Goal: Task Accomplishment & Management: Use online tool/utility

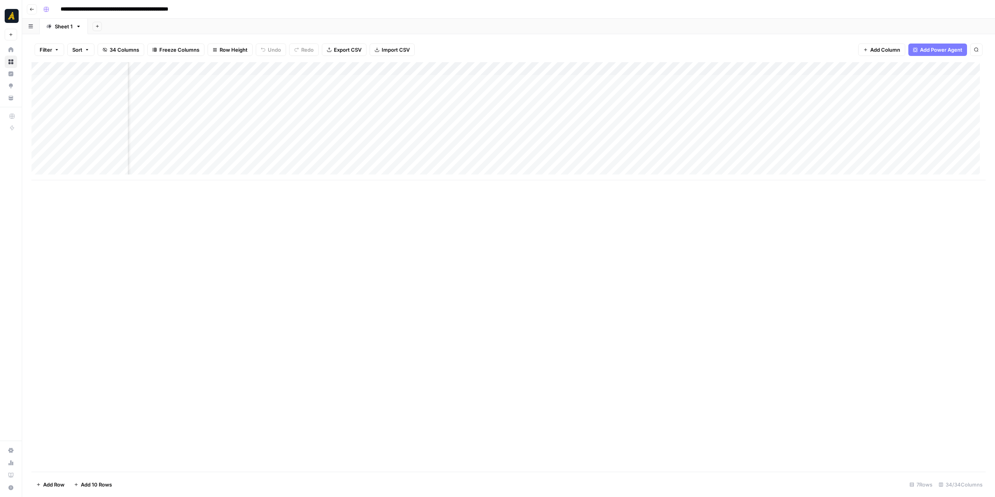
scroll to position [0, 1133]
click at [320, 79] on div "Add Column" at bounding box center [508, 121] width 954 height 118
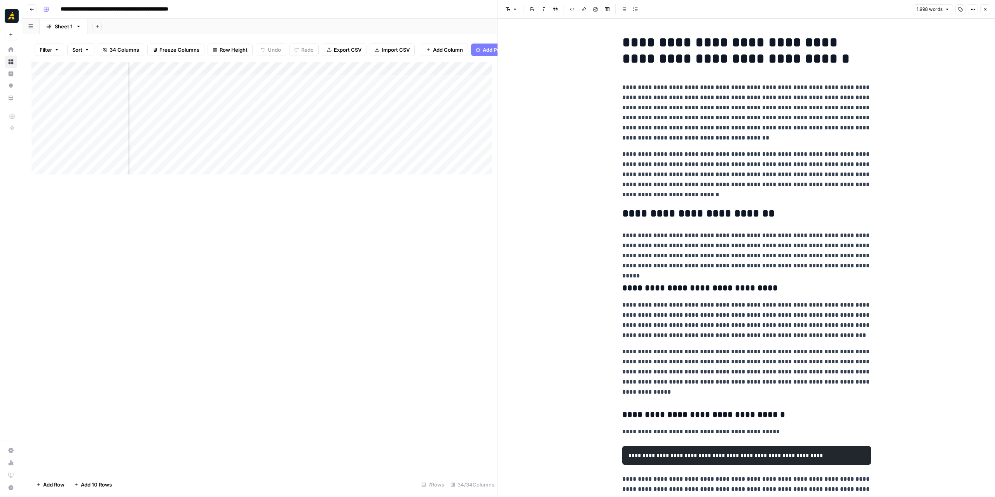
scroll to position [0, 1591]
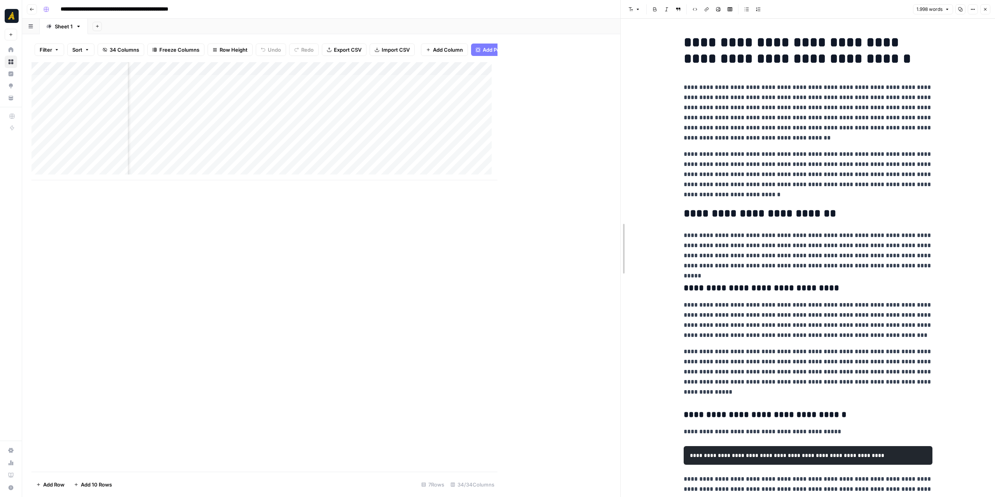
drag, startPoint x: 500, startPoint y: 215, endPoint x: 616, endPoint y: 218, distance: 115.9
click at [241, 73] on div "Add Column" at bounding box center [326, 121] width 590 height 118
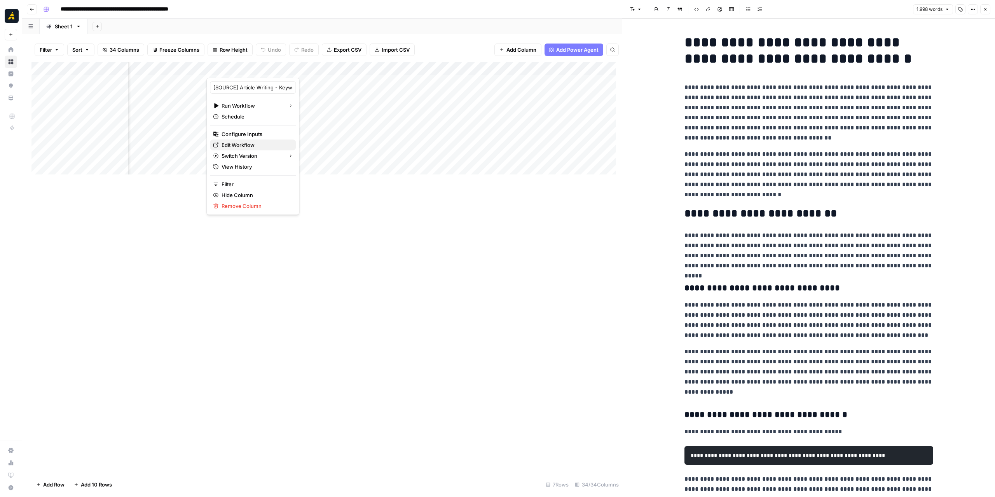
click at [255, 143] on span "Edit Workflow" at bounding box center [256, 145] width 68 height 8
click at [295, 81] on div "Add Column" at bounding box center [326, 121] width 590 height 118
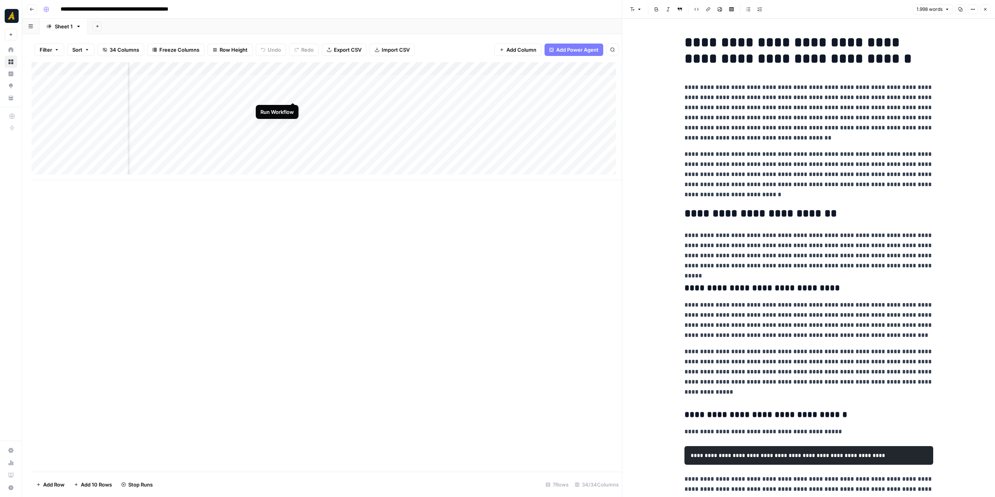
click at [294, 96] on div "Add Column" at bounding box center [326, 121] width 590 height 118
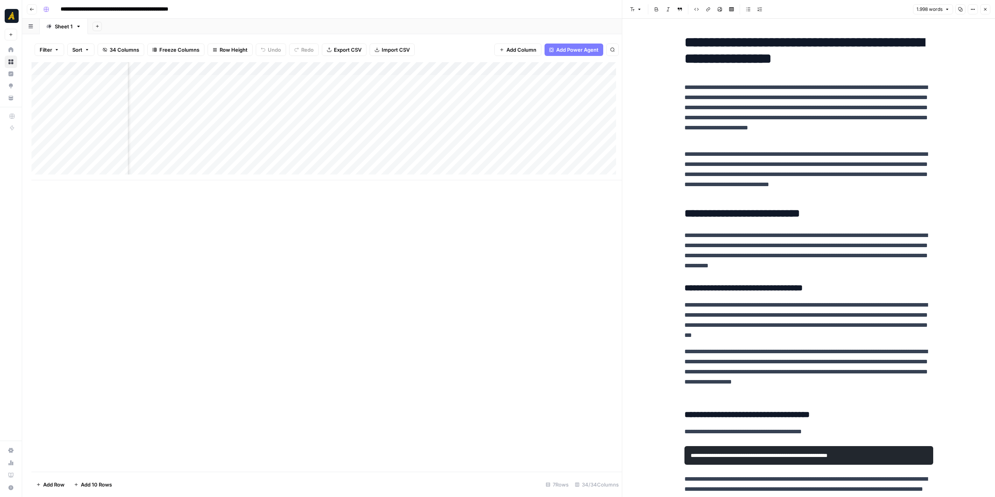
click at [291, 82] on div "Add Column" at bounding box center [326, 121] width 590 height 118
click at [285, 82] on div "Add Column" at bounding box center [326, 121] width 590 height 118
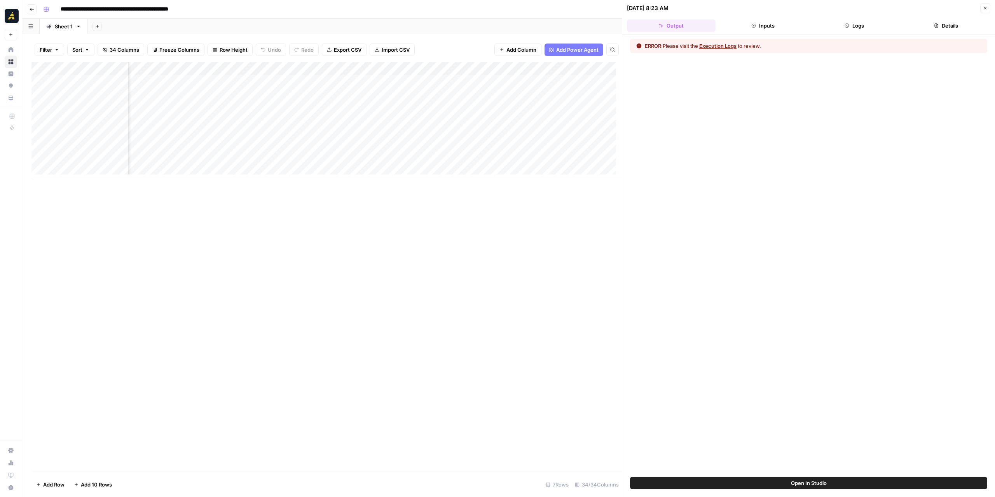
click at [871, 28] on button "Logs" at bounding box center [854, 25] width 89 height 12
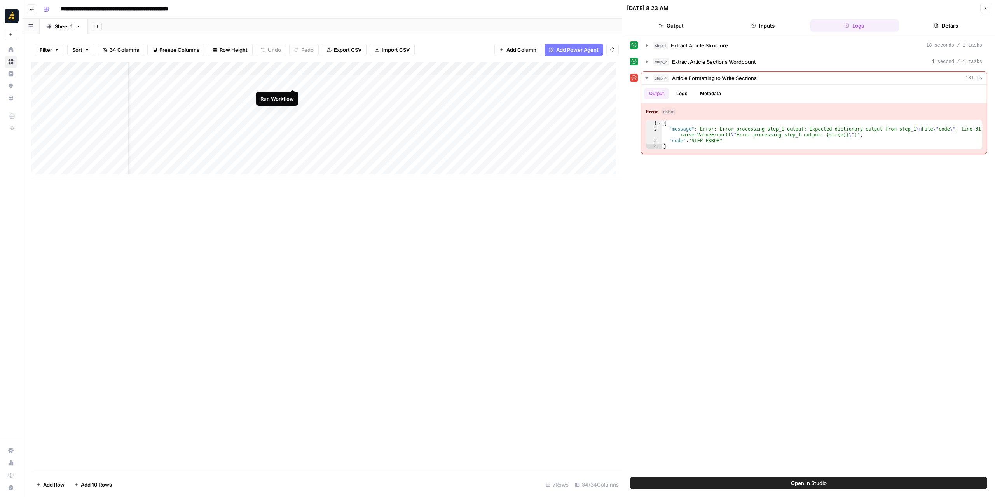
click at [291, 82] on div "Add Column" at bounding box center [326, 121] width 590 height 118
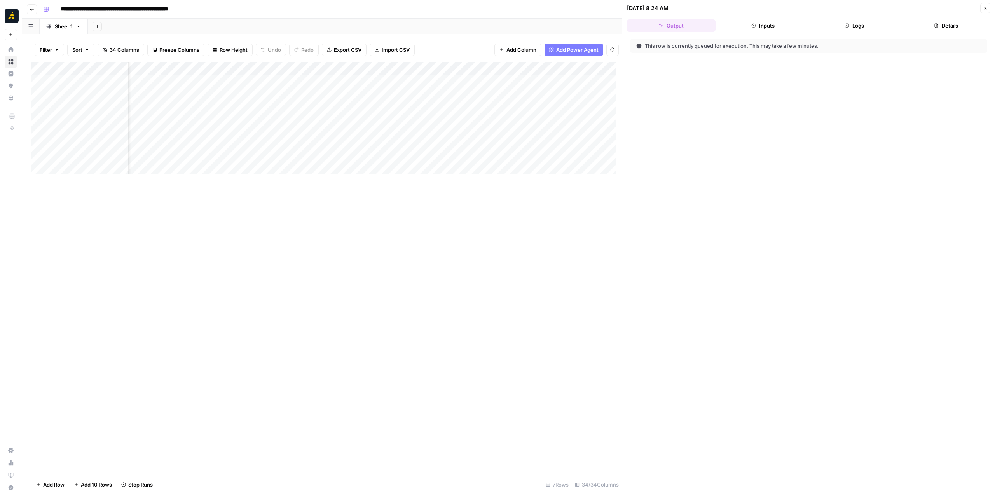
scroll to position [0, 1005]
click at [846, 24] on icon "button" at bounding box center [847, 25] width 5 height 5
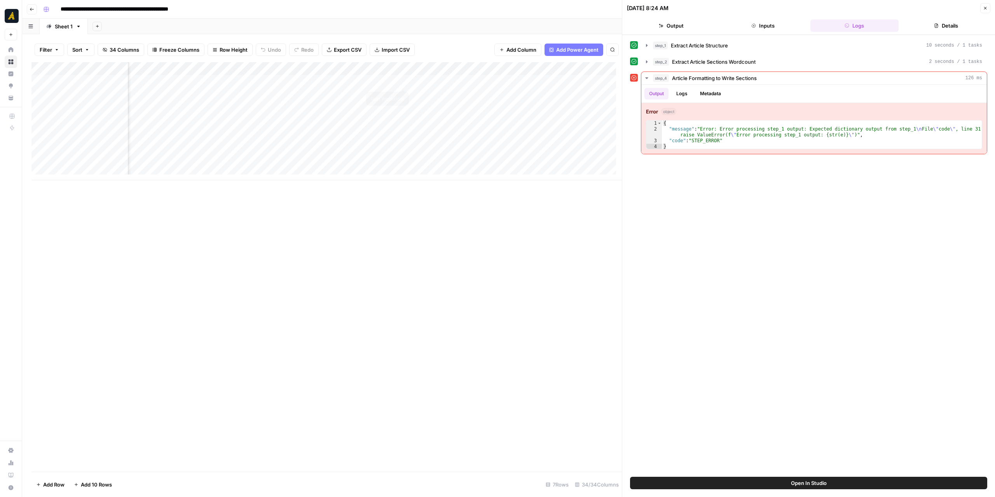
click at [403, 81] on div "Add Column" at bounding box center [326, 121] width 590 height 118
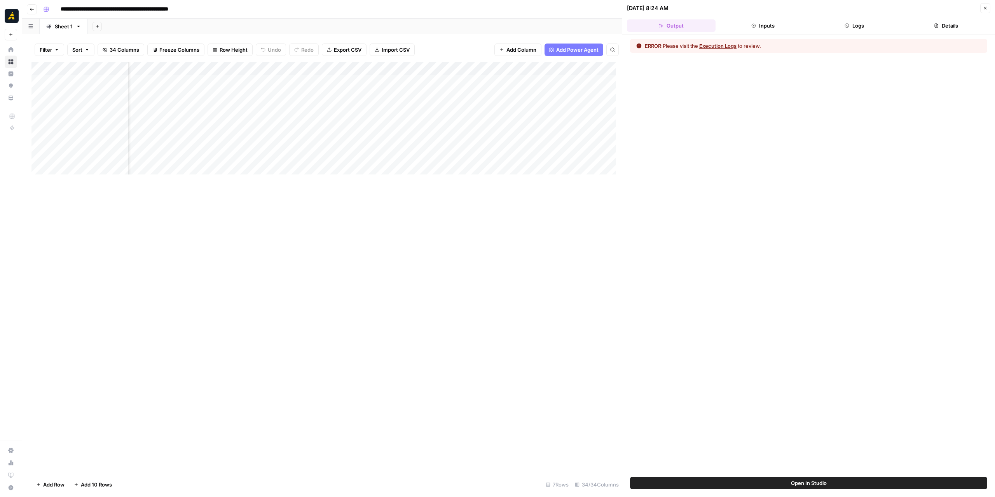
click at [337, 67] on div "Add Column" at bounding box center [326, 121] width 590 height 118
click at [352, 144] on span "Edit Workflow" at bounding box center [366, 145] width 68 height 8
click at [394, 94] on div "Add Column" at bounding box center [326, 121] width 590 height 118
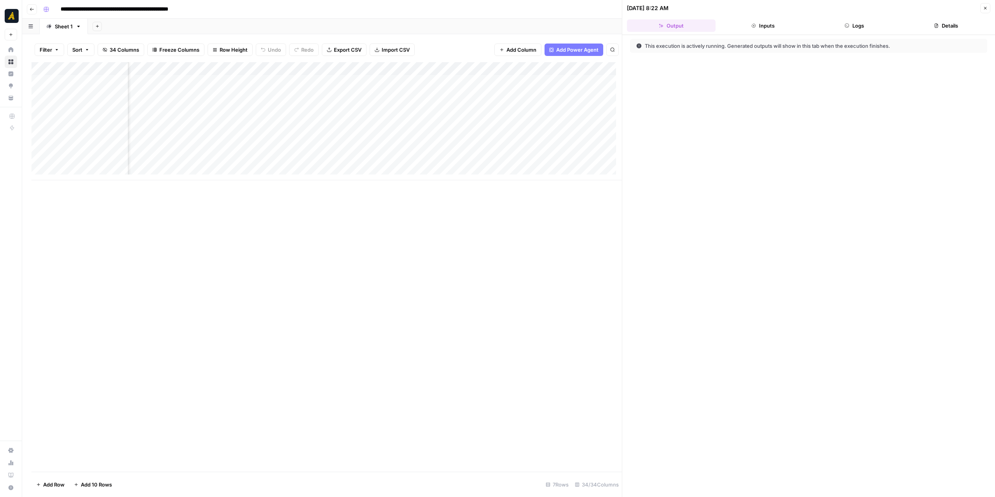
click at [848, 24] on icon "button" at bounding box center [847, 26] width 4 height 4
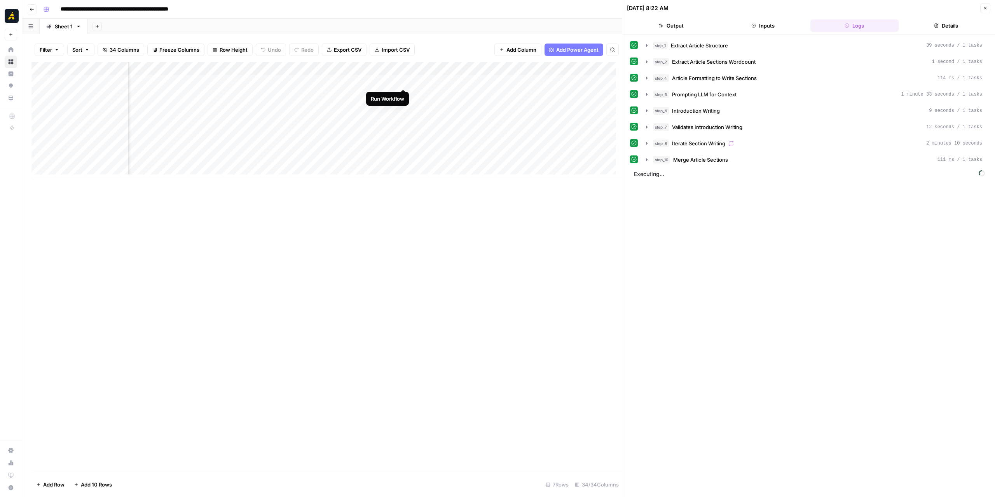
click at [400, 79] on div "Add Column" at bounding box center [326, 121] width 590 height 118
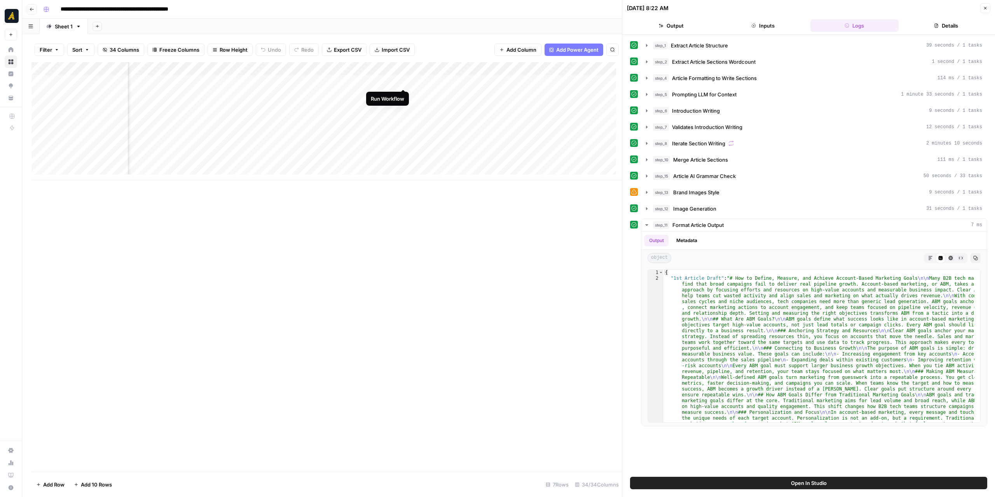
click at [404, 82] on div "Add Column" at bounding box center [326, 121] width 590 height 118
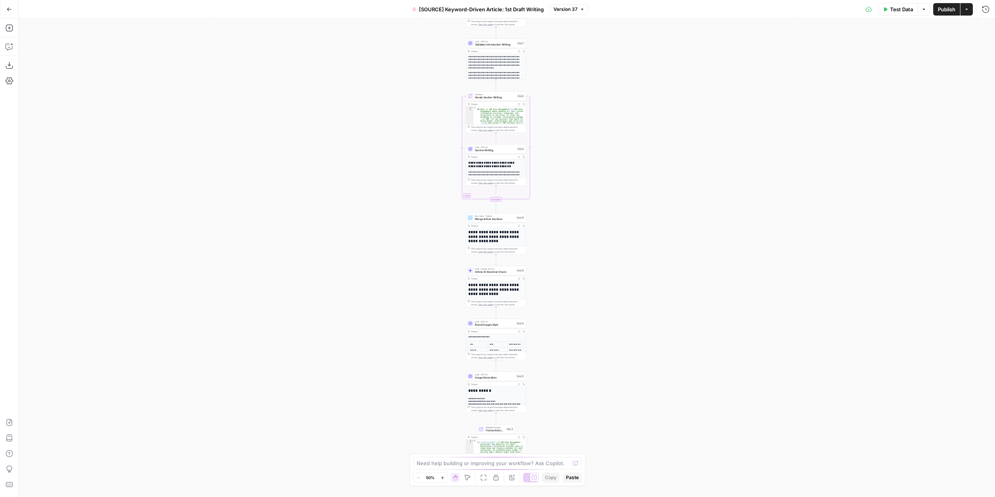
drag, startPoint x: 616, startPoint y: 337, endPoint x: 606, endPoint y: 195, distance: 142.3
click at [606, 195] on div "Workflow Input Settings Inputs LLM · GPT-4.1 Extract Article Structure Step 1 O…" at bounding box center [507, 258] width 976 height 478
click at [574, 289] on div "Workflow Input Settings Inputs LLM · GPT-4.1 Extract Article Structure Step 1 O…" at bounding box center [507, 258] width 976 height 478
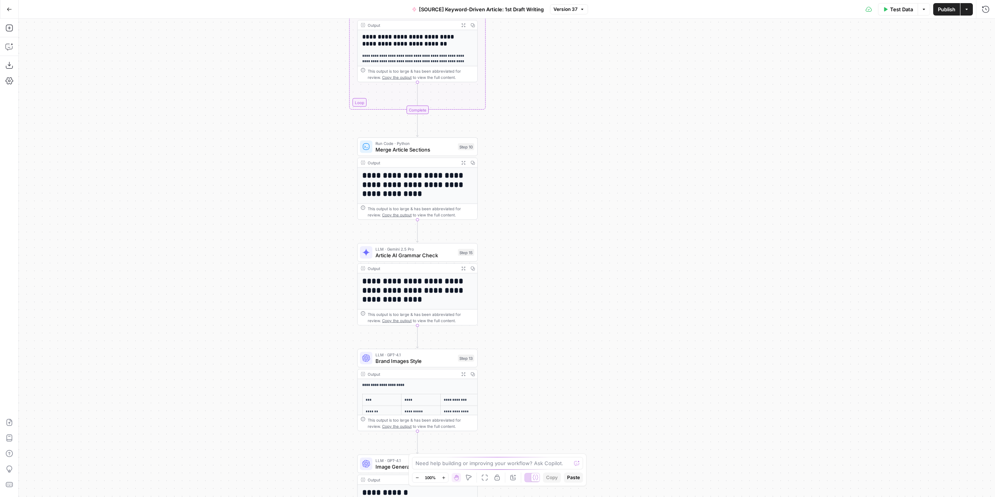
click at [462, 271] on button "Expand Output" at bounding box center [463, 268] width 9 height 9
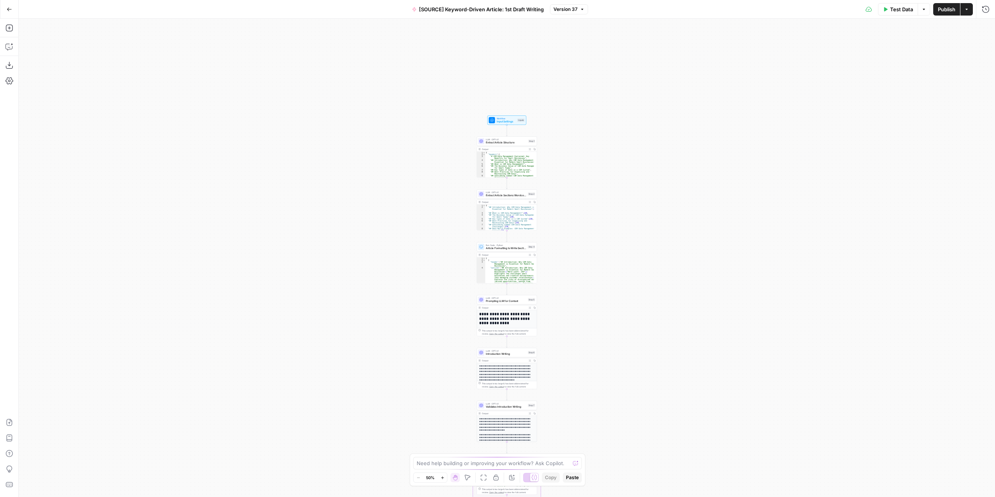
click at [566, 163] on div "Workflow Input Settings Inputs LLM · GPT-4.1 Extract Article Structure Step 1 O…" at bounding box center [507, 258] width 976 height 478
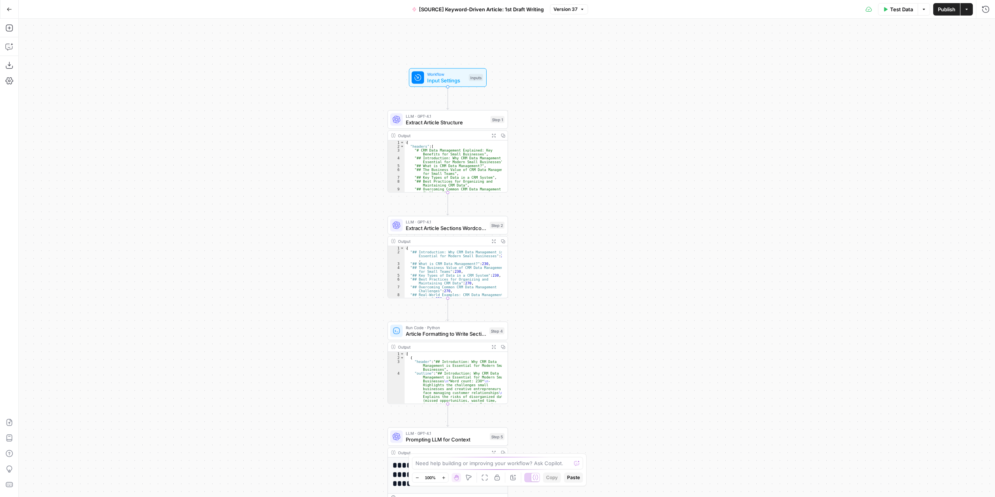
click at [902, 11] on span "Test Data" at bounding box center [901, 9] width 23 height 8
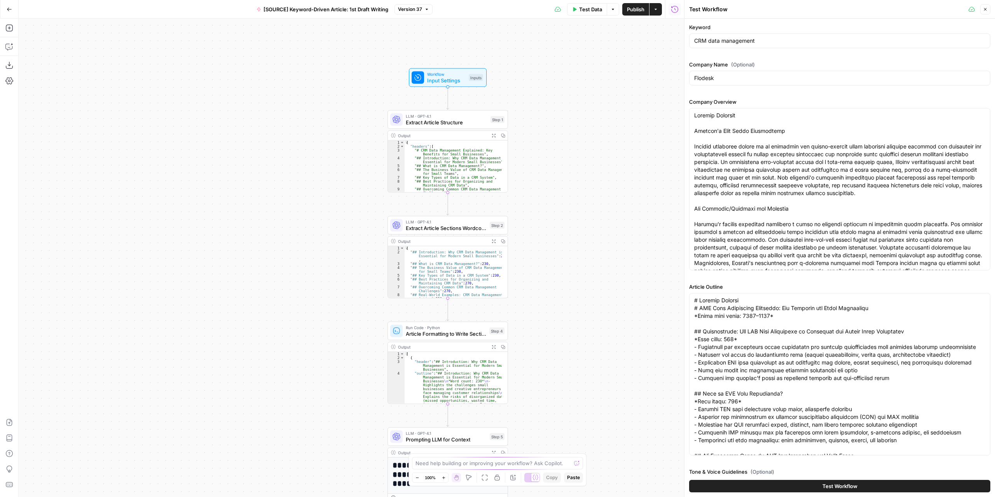
click at [418, 14] on div "[SOURCE] Keyword-Driven Article: 1st Draft Writing Version 37" at bounding box center [342, 9] width 181 height 12
click at [415, 11] on span "Version 37" at bounding box center [410, 9] width 24 height 7
click at [564, 57] on div "Workflow Input Settings Inputs LLM · GPT-4.1 Extract Article Structure Step 1 O…" at bounding box center [351, 258] width 665 height 478
click at [772, 483] on button "Test Workflow" at bounding box center [839, 486] width 301 height 12
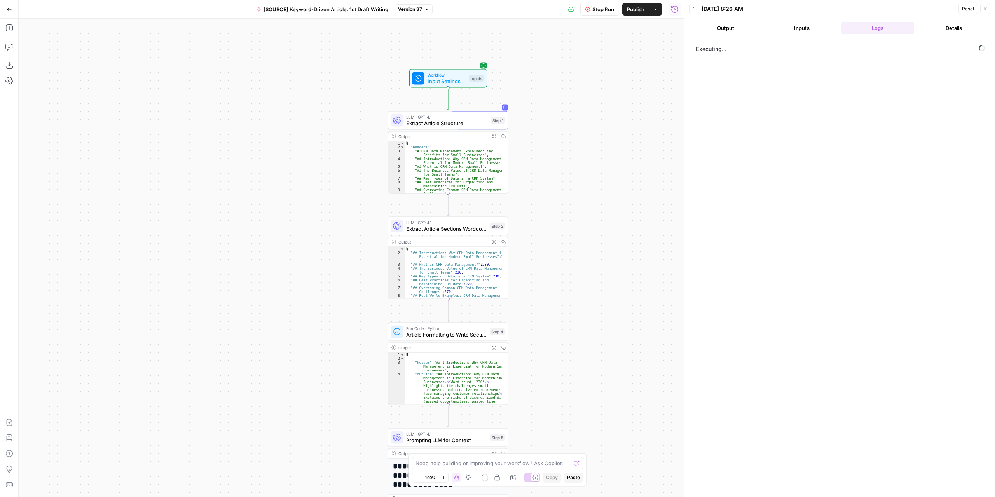
drag, startPoint x: 764, startPoint y: 478, endPoint x: 603, endPoint y: 321, distance: 225.6
click at [603, 321] on div "Workflow Input Settings Inputs LLM · GPT-4.1 Extract Article Structure Step 1 O…" at bounding box center [351, 258] width 665 height 478
click at [605, 7] on span "Stop Run" at bounding box center [603, 9] width 22 height 8
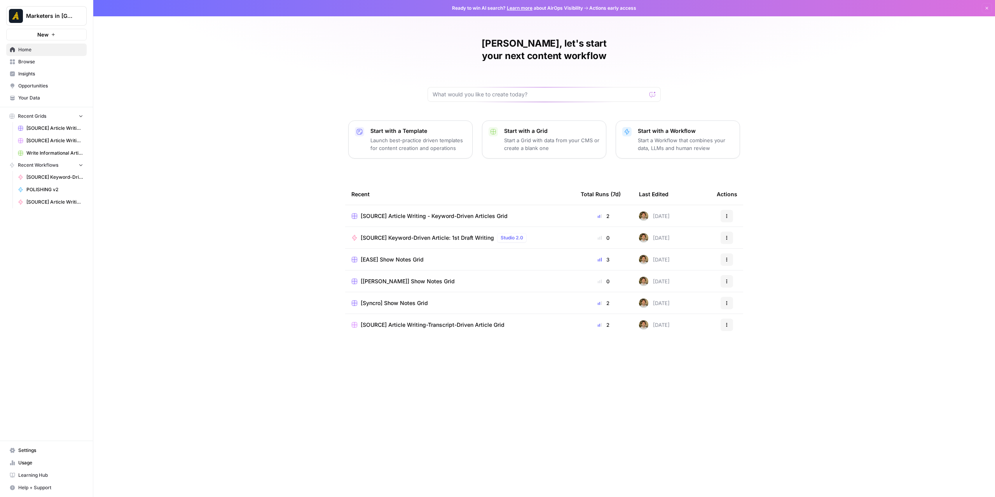
click at [58, 61] on span "Browse" at bounding box center [50, 61] width 65 height 7
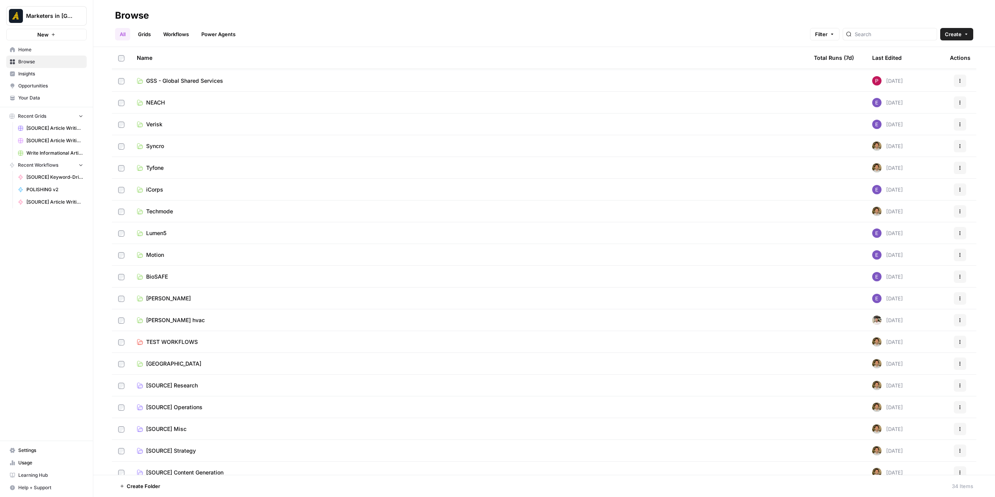
scroll to position [333, 0]
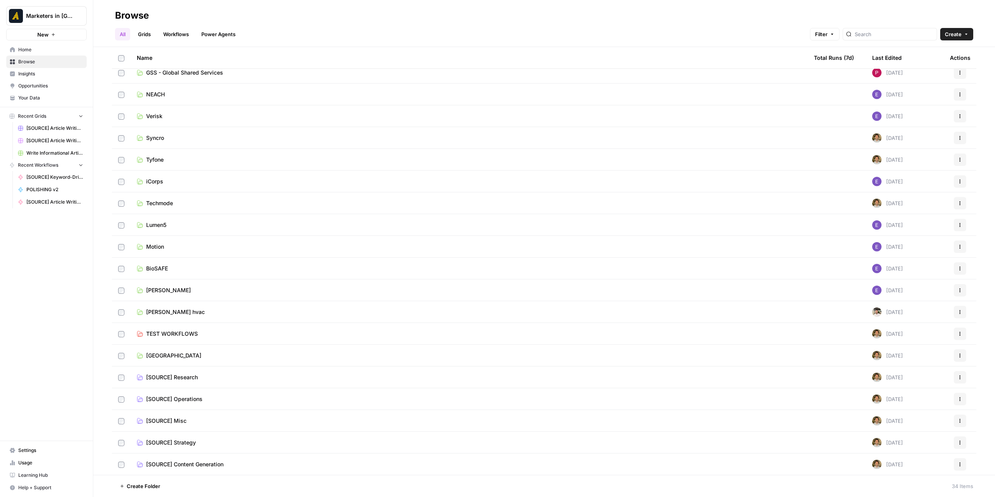
click at [168, 288] on link "Wilburn" at bounding box center [469, 290] width 665 height 8
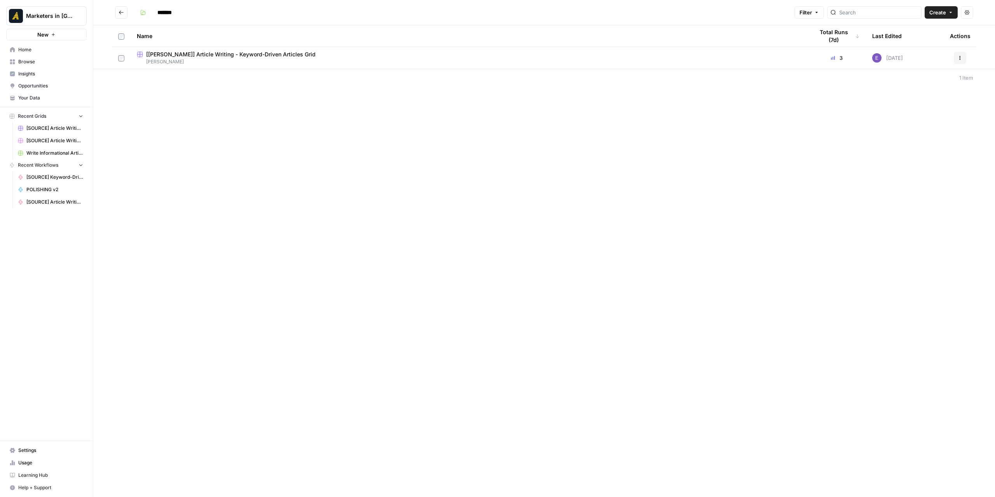
click at [268, 59] on span "[PERSON_NAME]" at bounding box center [469, 61] width 665 height 7
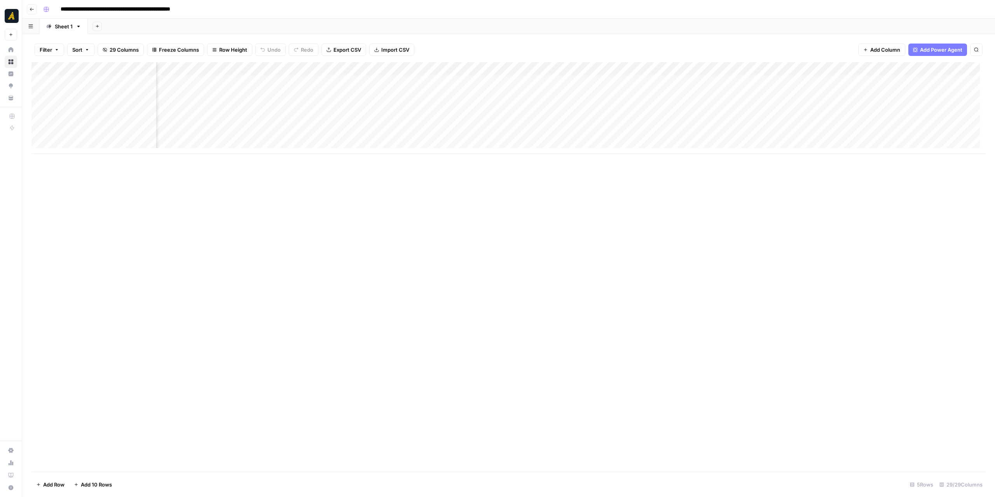
scroll to position [0, 1117]
click at [413, 67] on div "Add Column" at bounding box center [508, 108] width 954 height 92
click at [366, 145] on span "Edit Workflow" at bounding box center [369, 145] width 68 height 8
click at [448, 82] on div "Add Column" at bounding box center [508, 108] width 954 height 92
click at [442, 226] on div "Add Column" at bounding box center [508, 267] width 954 height 410
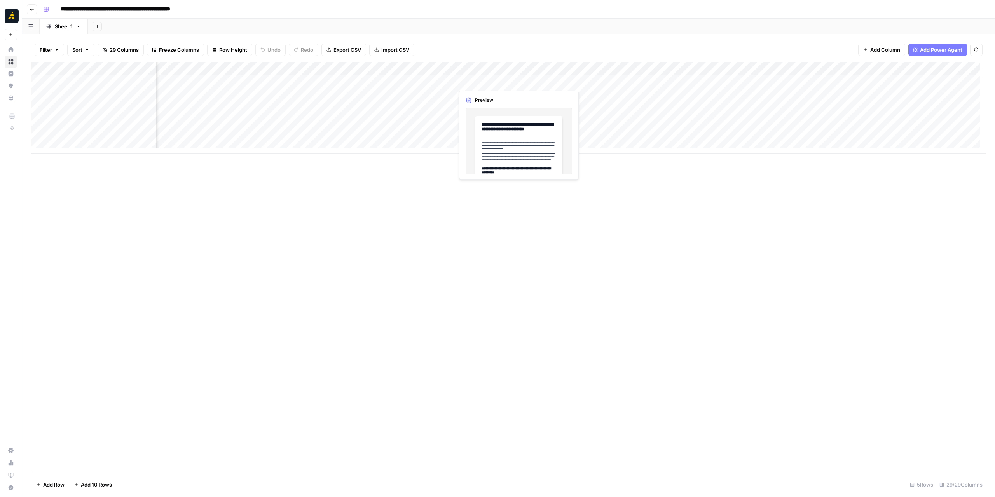
click at [483, 81] on div "Add Column" at bounding box center [508, 108] width 954 height 92
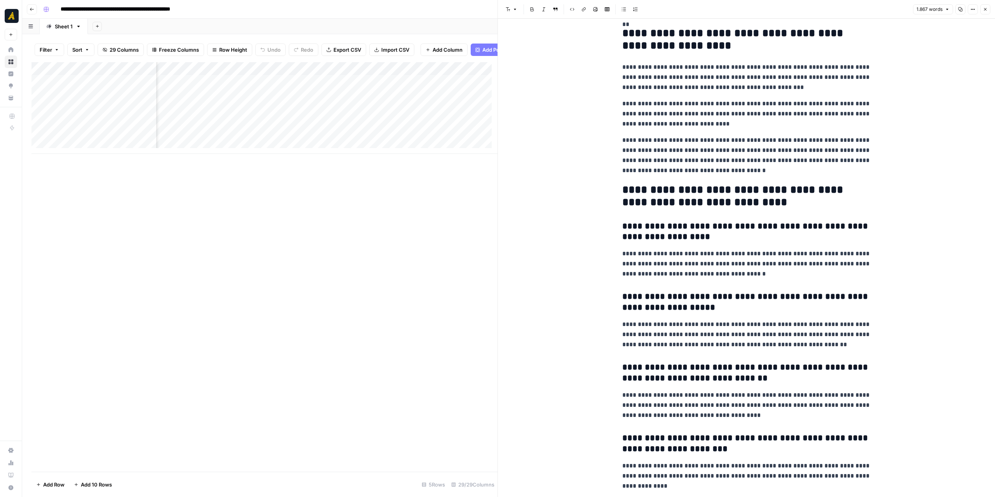
scroll to position [2443, 0]
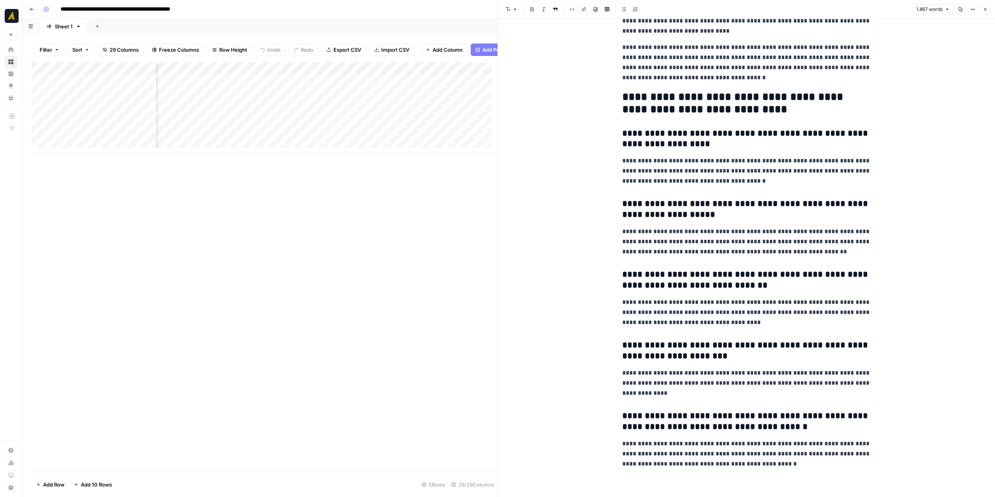
click at [986, 10] on icon "button" at bounding box center [985, 9] width 5 height 5
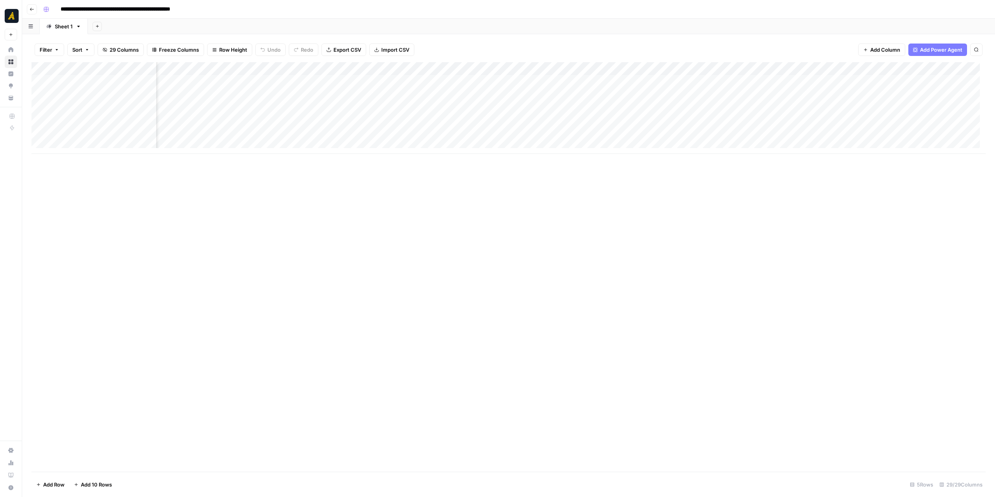
scroll to position [0, 1262]
click at [293, 82] on div "Add Column" at bounding box center [508, 108] width 954 height 92
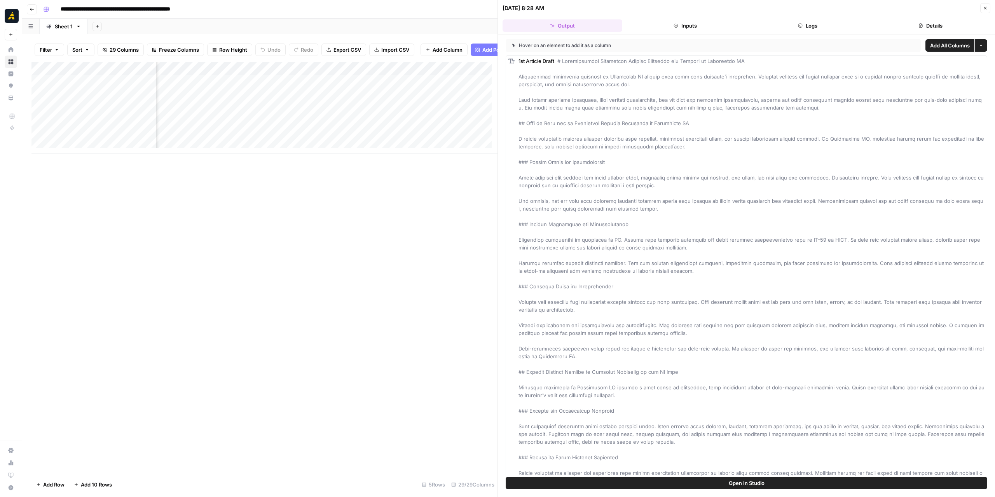
click at [827, 26] on button "Logs" at bounding box center [808, 25] width 120 height 12
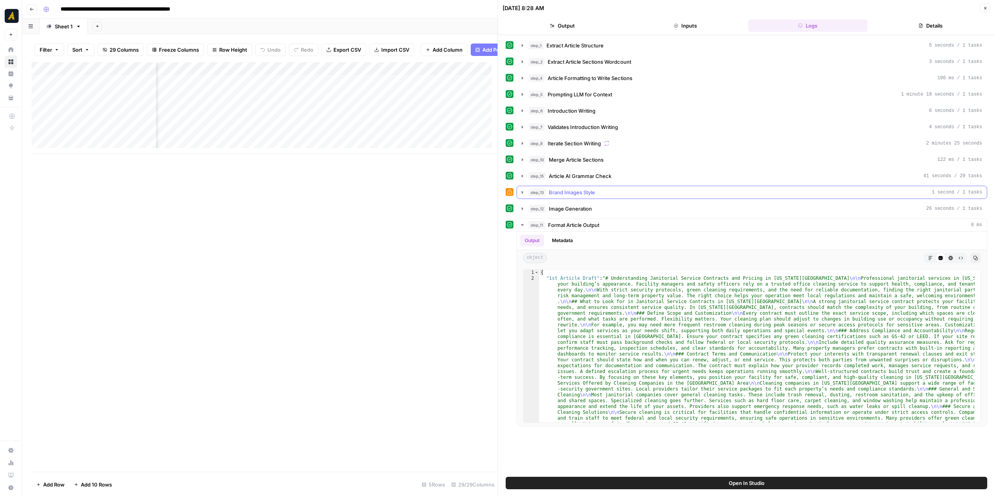
click at [523, 190] on icon "button" at bounding box center [522, 192] width 6 height 6
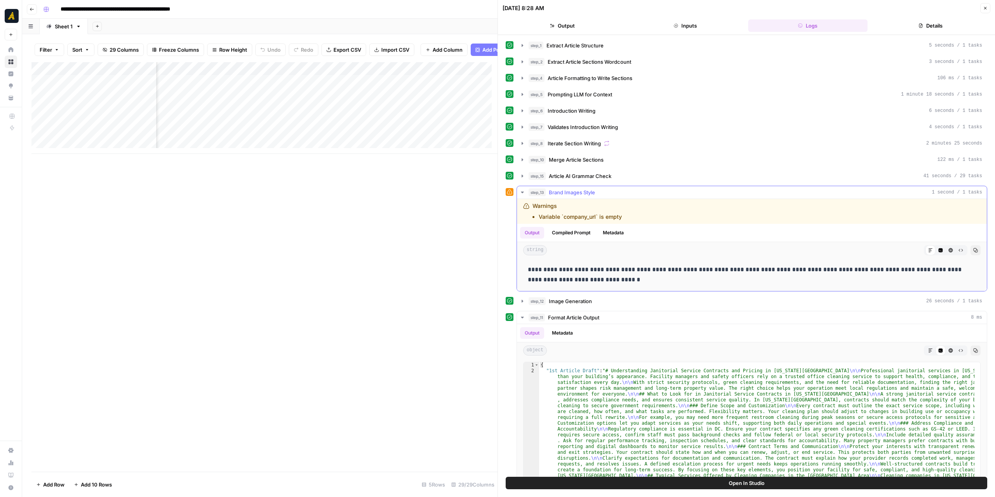
click at [523, 190] on icon "button" at bounding box center [522, 192] width 6 height 6
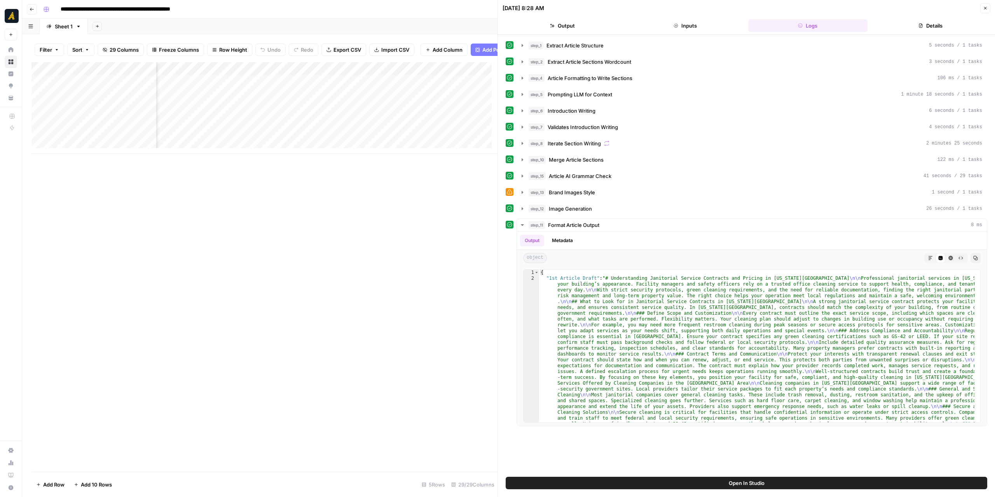
click at [228, 77] on div "Add Column" at bounding box center [264, 108] width 466 height 92
click at [219, 73] on div "Add Column" at bounding box center [264, 108] width 466 height 92
click at [213, 136] on span "Configure Inputs" at bounding box center [224, 140] width 68 height 8
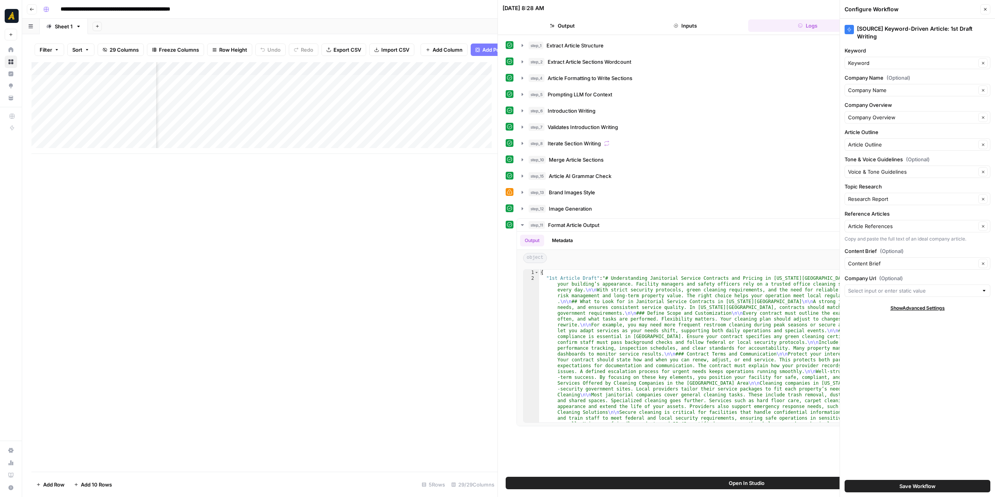
click at [982, 289] on div at bounding box center [983, 291] width 5 height 8
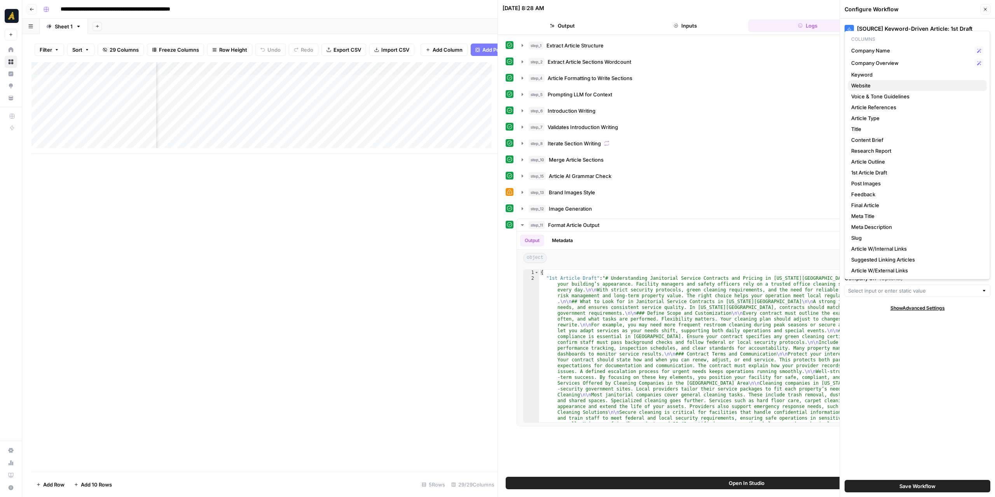
click at [878, 84] on span "Website" at bounding box center [915, 86] width 129 height 8
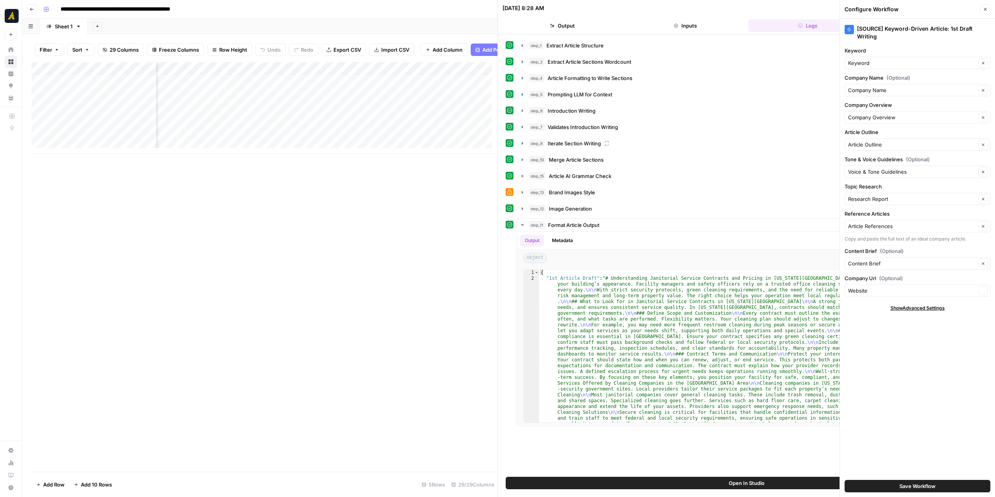
type input "Website"
click at [906, 487] on span "Save Workflow" at bounding box center [917, 486] width 36 height 8
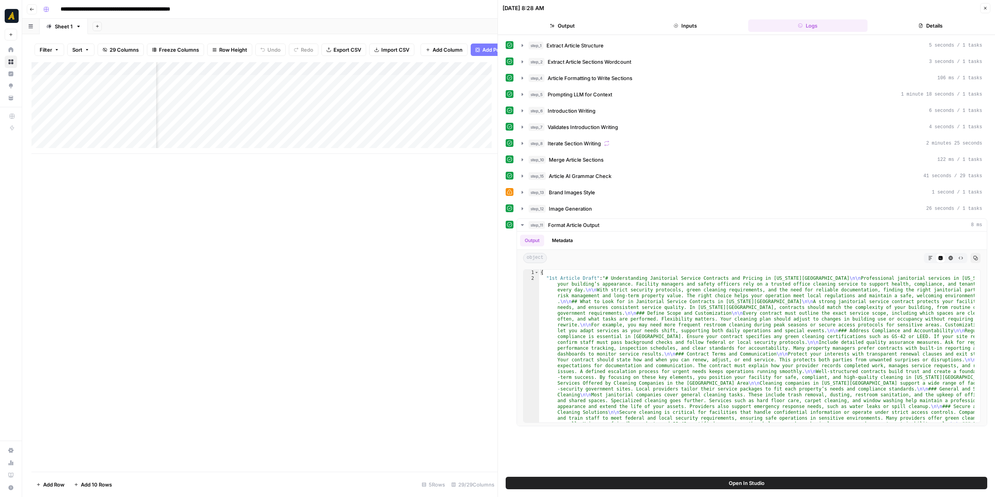
click at [338, 83] on div "Add Column" at bounding box center [264, 108] width 466 height 92
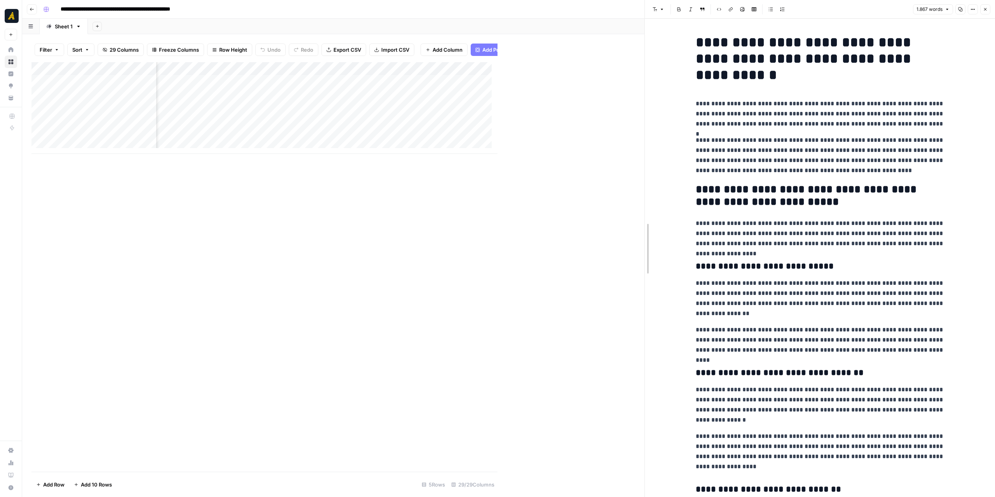
drag, startPoint x: 498, startPoint y: 216, endPoint x: 645, endPoint y: 218, distance: 146.9
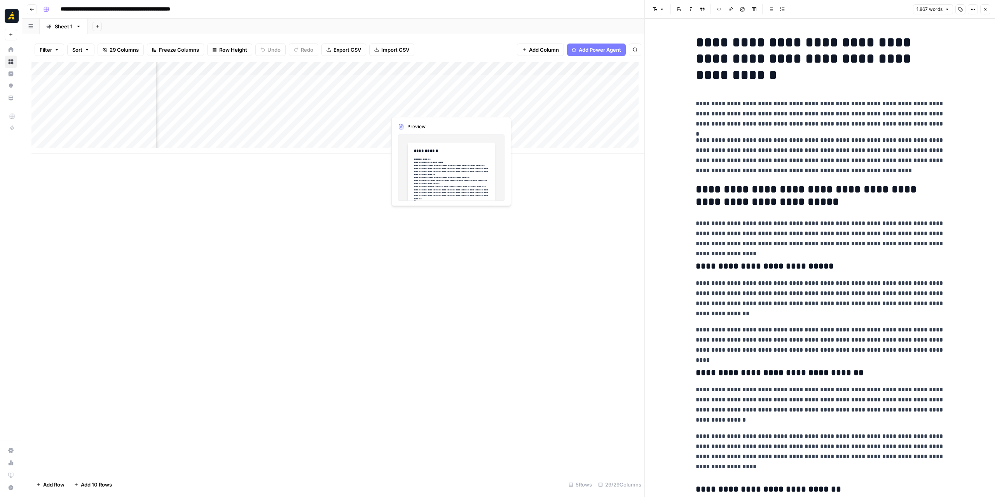
click at [354, 110] on div "Add Column" at bounding box center [337, 108] width 613 height 92
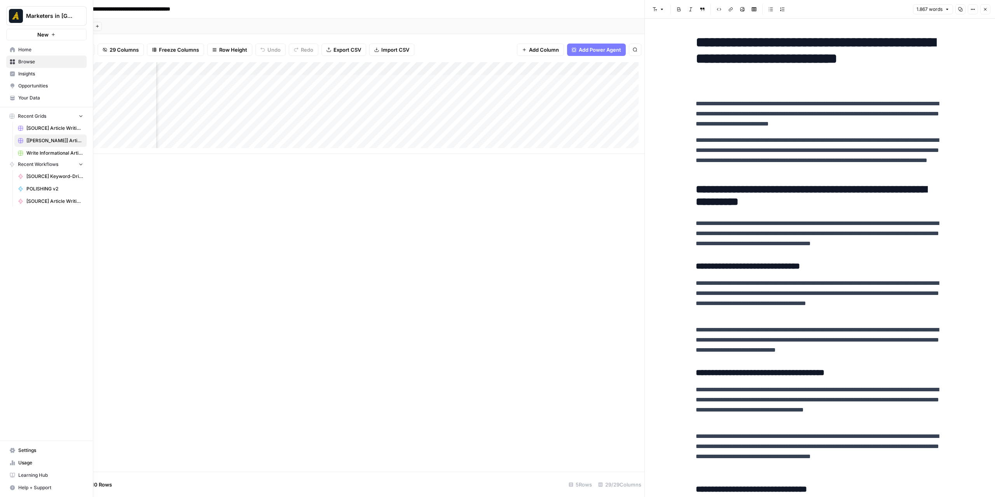
click at [13, 51] on icon at bounding box center [12, 49] width 5 height 5
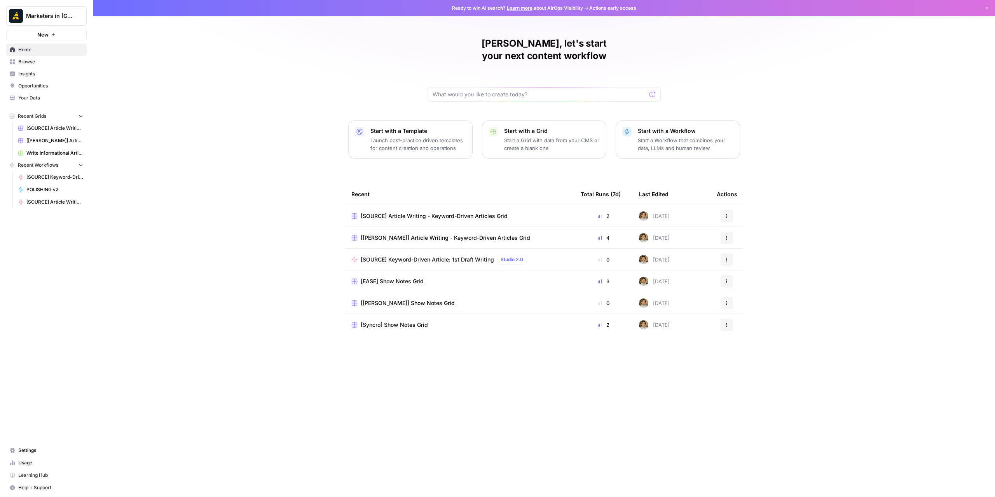
click at [45, 65] on span "Browse" at bounding box center [50, 61] width 65 height 7
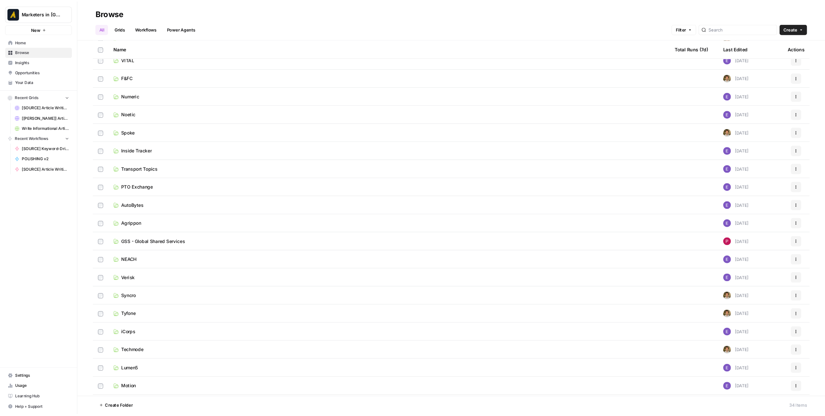
scroll to position [100, 0]
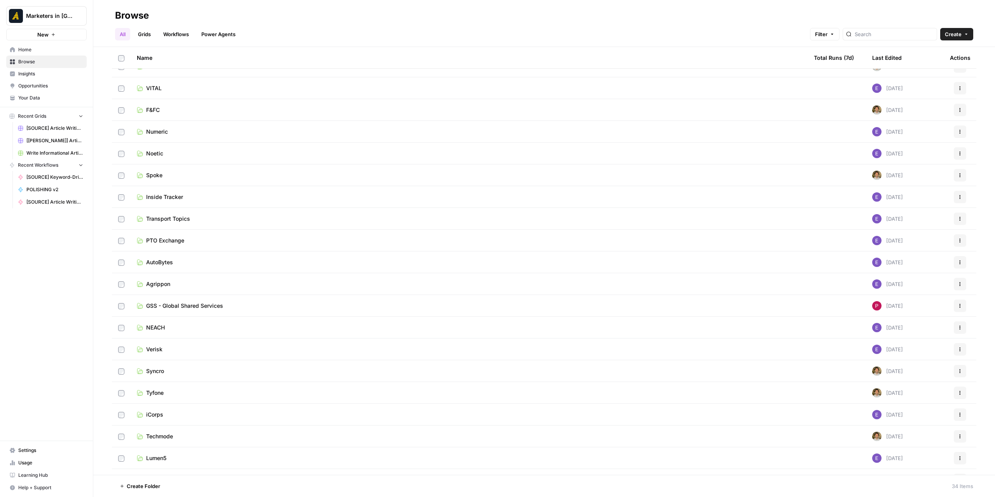
click at [180, 159] on td "Noetic" at bounding box center [469, 153] width 677 height 21
click at [150, 151] on span "Noetic" at bounding box center [154, 154] width 17 height 8
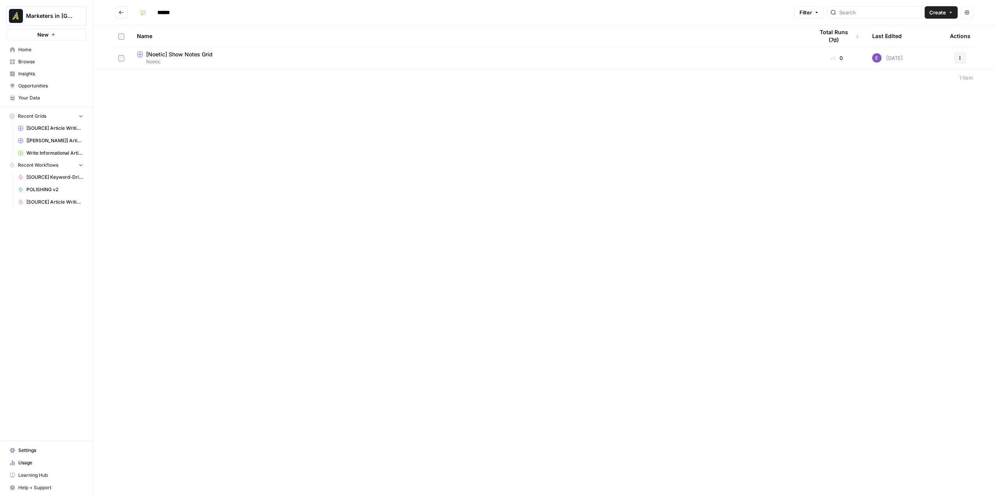
click at [185, 59] on span "Noetic" at bounding box center [469, 61] width 665 height 7
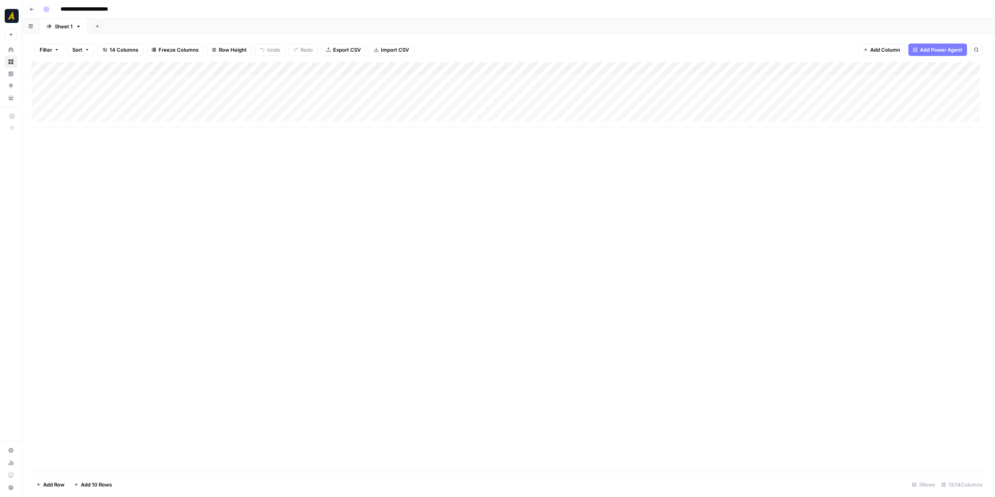
click at [99, 119] on div "Add Column" at bounding box center [508, 94] width 954 height 65
click at [96, 131] on div "Add Column" at bounding box center [508, 101] width 954 height 79
click at [97, 145] on div "Add Column" at bounding box center [508, 108] width 954 height 92
click at [109, 157] on div "Add Column" at bounding box center [508, 114] width 954 height 105
click at [105, 173] on div "Add Column" at bounding box center [508, 121] width 954 height 118
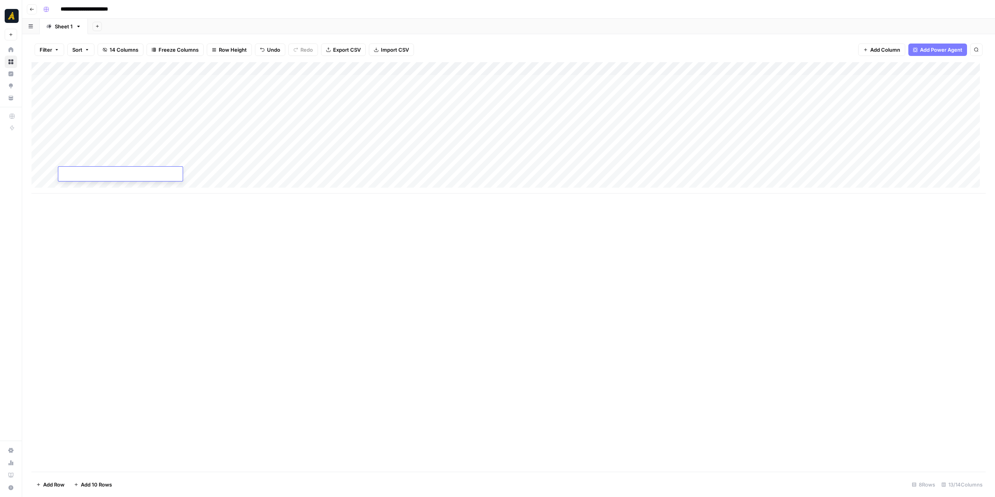
click at [96, 183] on div "Add Column" at bounding box center [508, 127] width 954 height 131
click at [98, 197] on div "Add Column" at bounding box center [508, 134] width 954 height 145
click at [98, 110] on div "Add Column" at bounding box center [508, 141] width 954 height 158
click at [357, 107] on div "Add Column" at bounding box center [508, 141] width 954 height 158
click at [112, 122] on div "Add Column" at bounding box center [508, 141] width 954 height 158
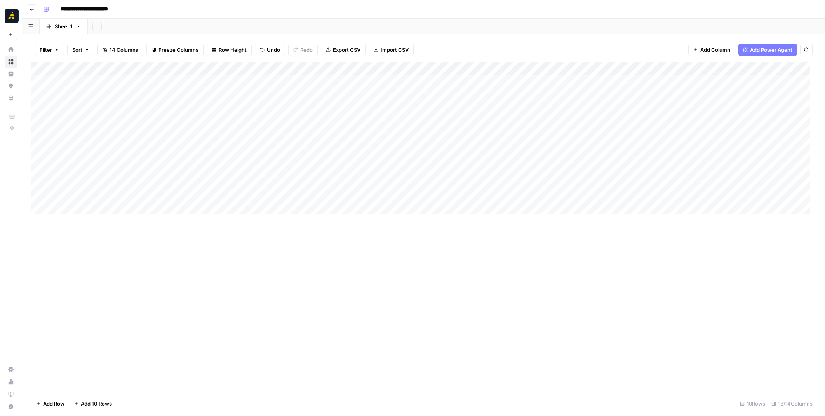
click at [435, 120] on div "Add Column" at bounding box center [423, 141] width 785 height 158
click at [501, 37] on p at bounding box center [577, 39] width 249 height 10
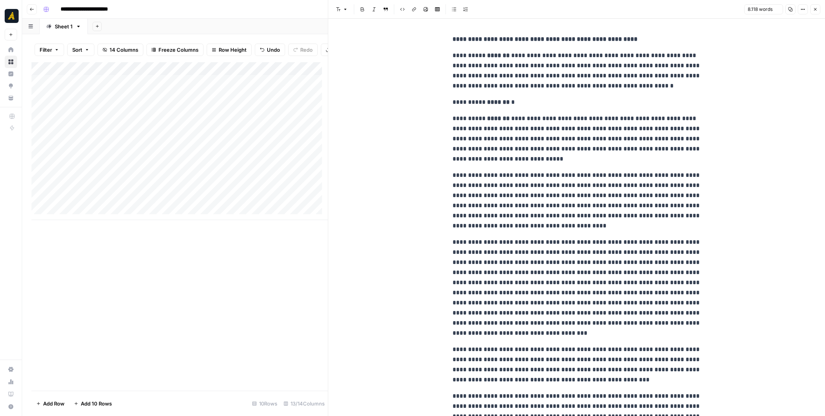
scroll to position [6575, 0]
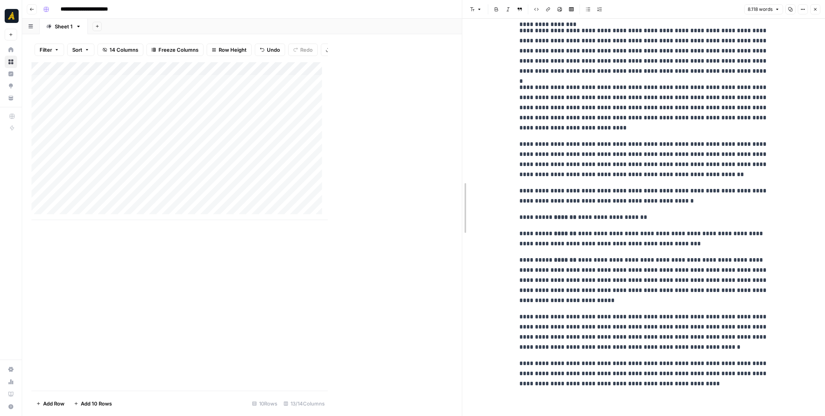
drag, startPoint x: 329, startPoint y: 146, endPoint x: 485, endPoint y: 145, distance: 156.2
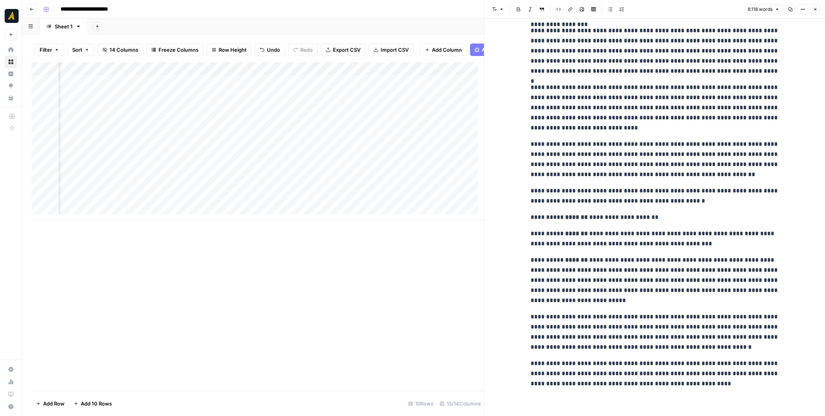
scroll to position [0, 207]
click at [299, 259] on div "Add Column" at bounding box center [257, 226] width 453 height 328
click at [315, 121] on div "Add Column" at bounding box center [257, 141] width 453 height 158
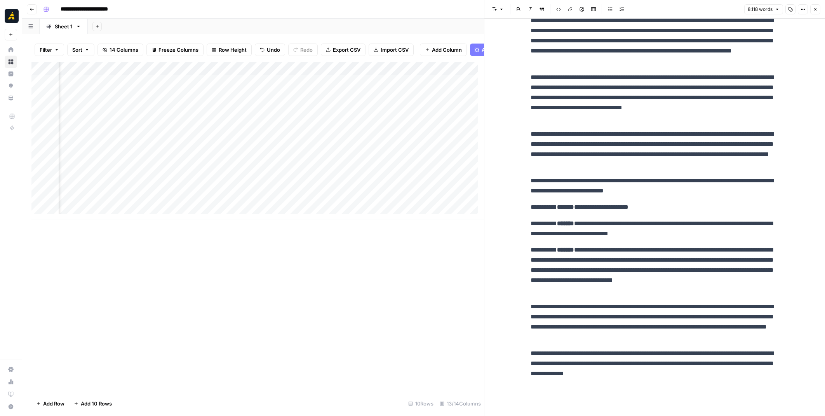
click at [315, 121] on div "Add Column" at bounding box center [257, 141] width 453 height 158
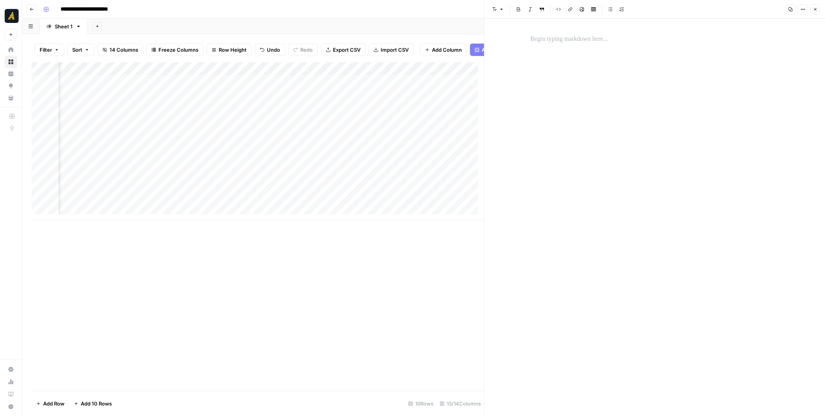
click at [576, 42] on p at bounding box center [655, 39] width 249 height 10
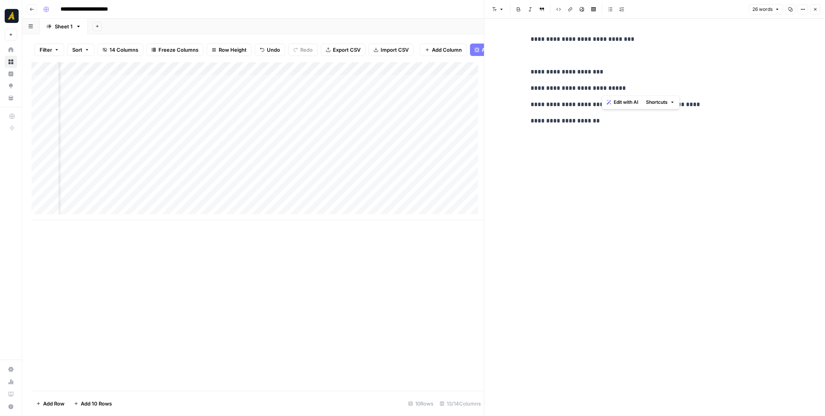
drag, startPoint x: 645, startPoint y: 91, endPoint x: 600, endPoint y: 91, distance: 44.7
click at [600, 91] on p "**********" at bounding box center [655, 88] width 249 height 10
drag, startPoint x: 607, startPoint y: 72, endPoint x: 570, endPoint y: 73, distance: 37.0
click at [570, 73] on p "**********" at bounding box center [655, 72] width 249 height 10
copy p "**********"
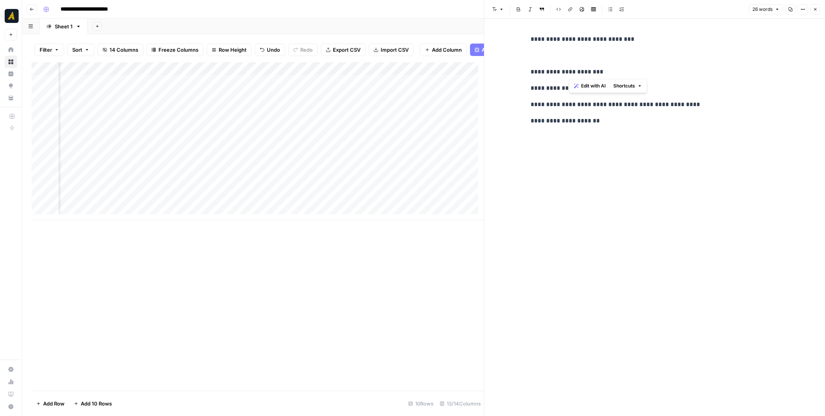
click at [627, 62] on div "**********" at bounding box center [655, 80] width 258 height 98
drag, startPoint x: 646, startPoint y: 40, endPoint x: 589, endPoint y: 41, distance: 56.7
click at [589, 41] on p "**********" at bounding box center [655, 39] width 249 height 10
copy p "**********"
drag, startPoint x: 645, startPoint y: 93, endPoint x: 607, endPoint y: 87, distance: 38.5
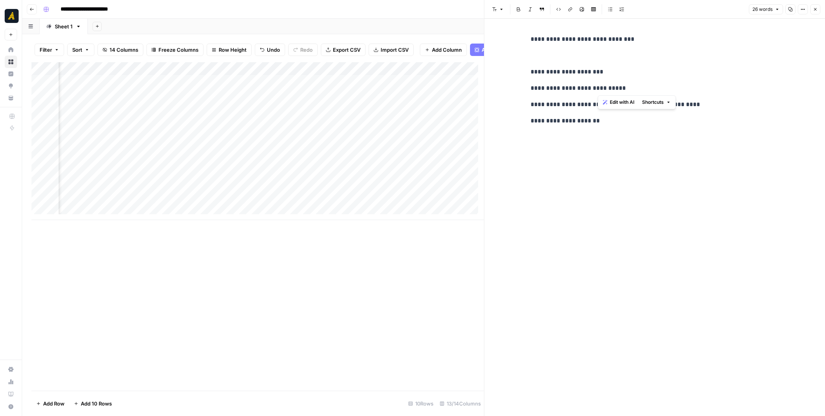
click at [598, 92] on p "**********" at bounding box center [655, 88] width 249 height 10
copy p "**********"
click at [622, 127] on div "**********" at bounding box center [655, 80] width 258 height 98
click at [398, 127] on div "Add Column" at bounding box center [257, 141] width 453 height 158
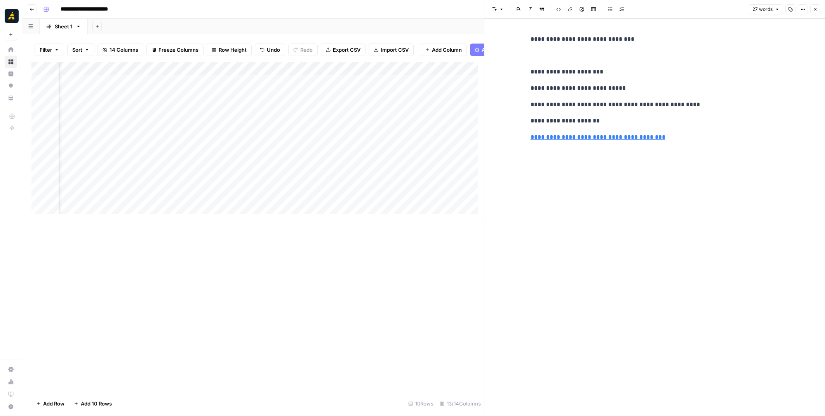
click at [277, 132] on div "Add Column" at bounding box center [257, 141] width 453 height 158
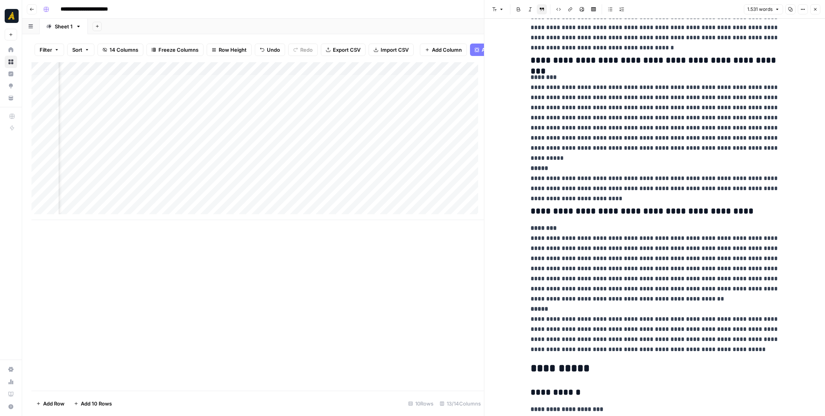
scroll to position [1127, 0]
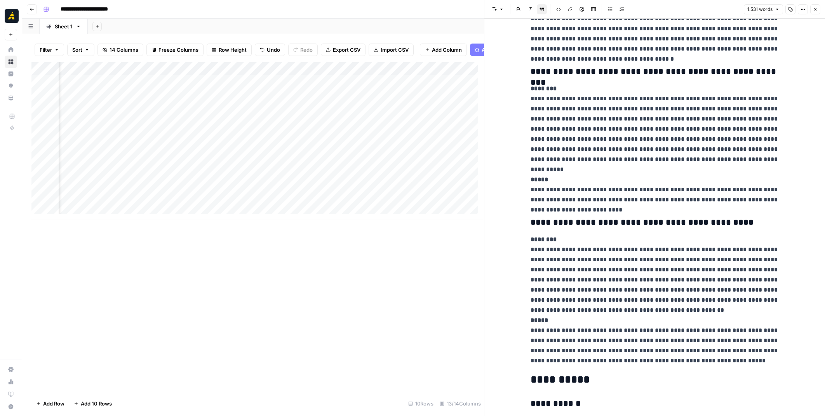
click at [787, 11] on button "Copy" at bounding box center [791, 9] width 10 height 10
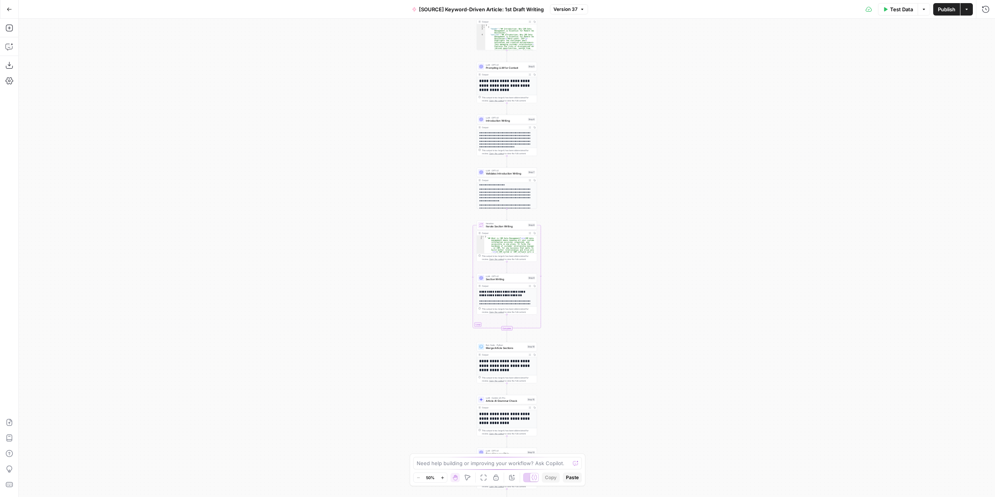
scroll to position [40, 0]
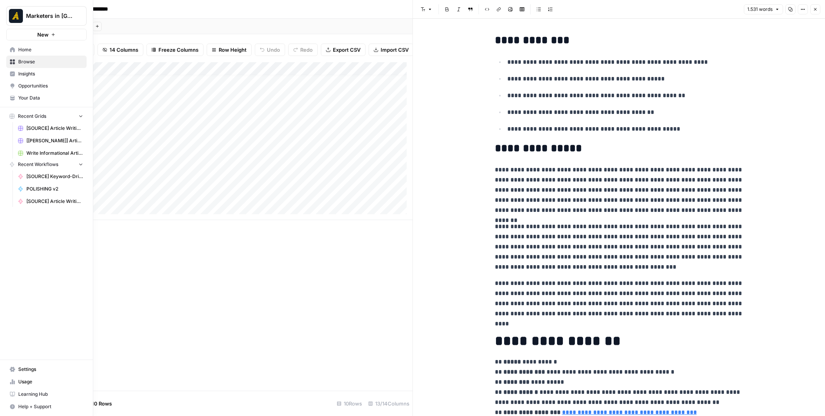
click at [15, 50] on link "Home" at bounding box center [46, 50] width 80 height 12
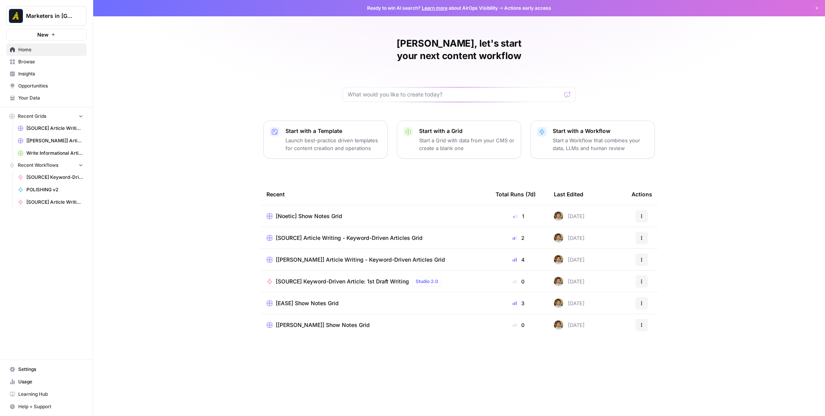
click at [54, 62] on span "Browse" at bounding box center [50, 61] width 65 height 7
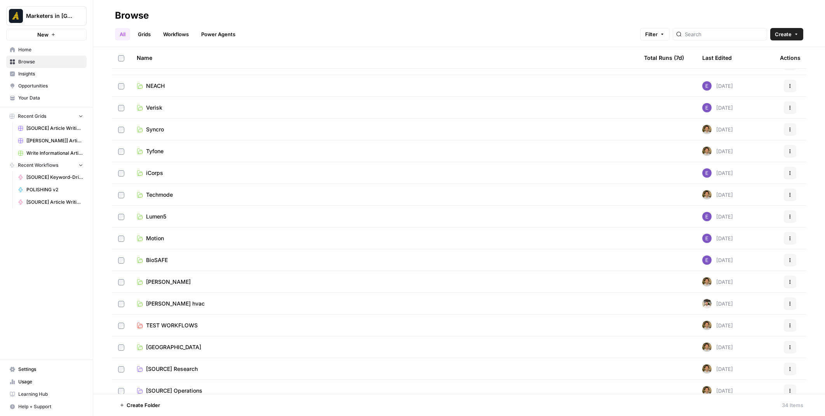
scroll to position [350, 0]
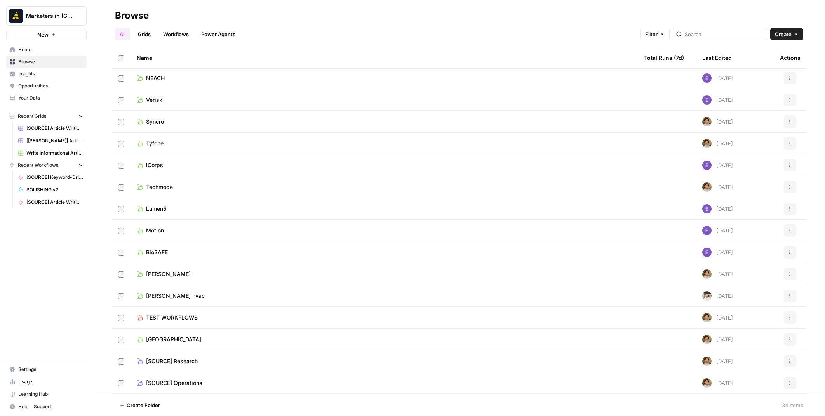
click at [177, 343] on td "[GEOGRAPHIC_DATA]" at bounding box center [385, 338] width 508 height 21
click at [173, 342] on span "[GEOGRAPHIC_DATA]" at bounding box center [173, 339] width 55 height 8
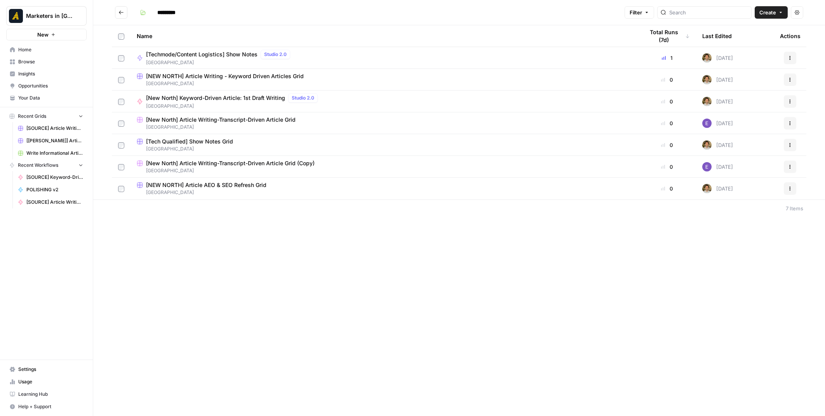
click at [30, 62] on span "Browse" at bounding box center [50, 61] width 65 height 7
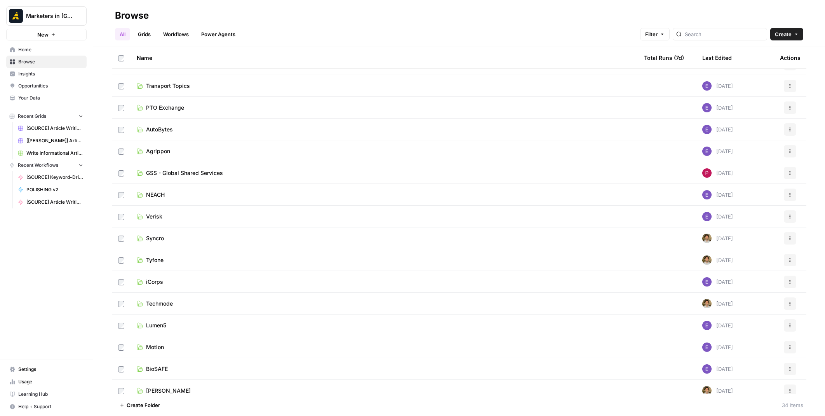
scroll to position [311, 0]
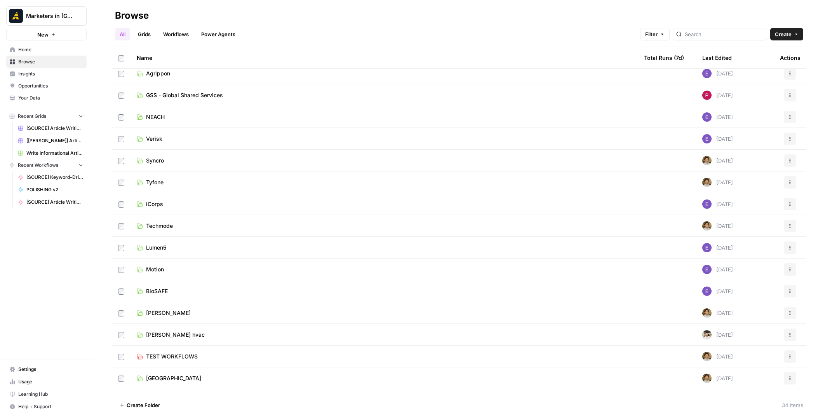
click at [146, 271] on span "Motion" at bounding box center [155, 269] width 18 height 8
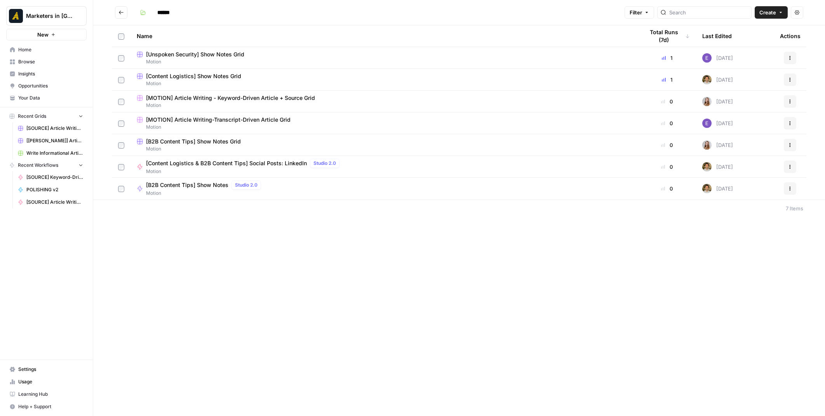
click at [216, 80] on span "Motion" at bounding box center [384, 83] width 495 height 7
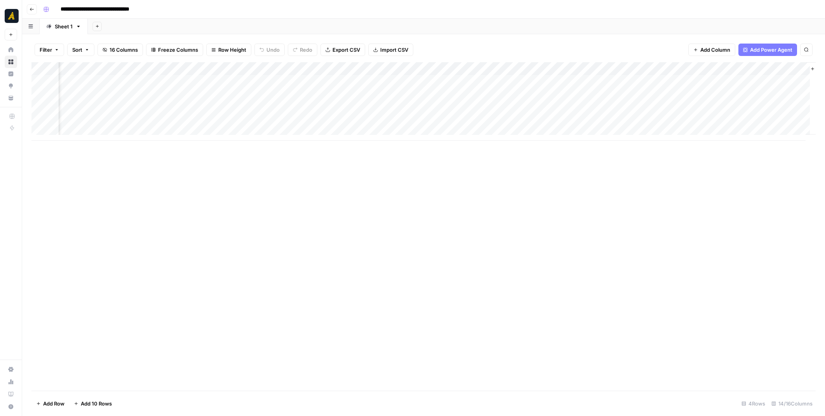
scroll to position [0, 397]
click at [494, 107] on div "Add Column" at bounding box center [423, 101] width 785 height 79
click at [494, 108] on div "Add Column" at bounding box center [423, 101] width 785 height 79
click at [532, 35] on p at bounding box center [619, 39] width 249 height 10
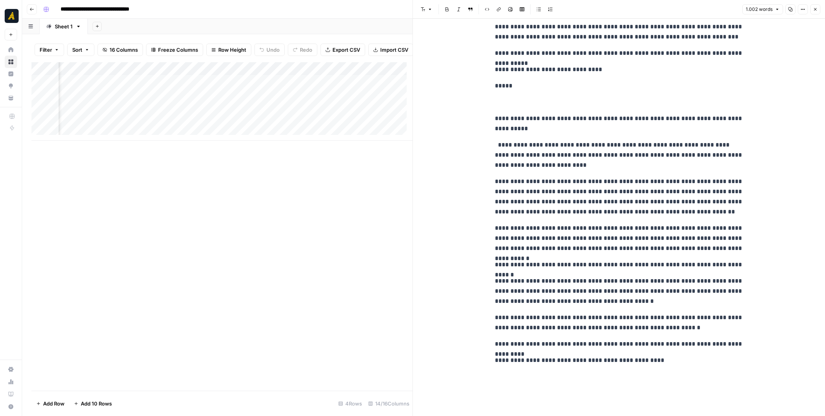
scroll to position [680, 0]
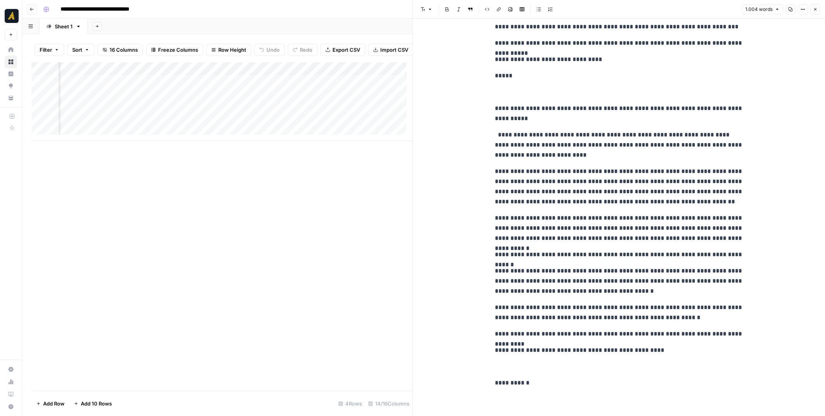
click at [536, 385] on p "**********" at bounding box center [619, 383] width 249 height 10
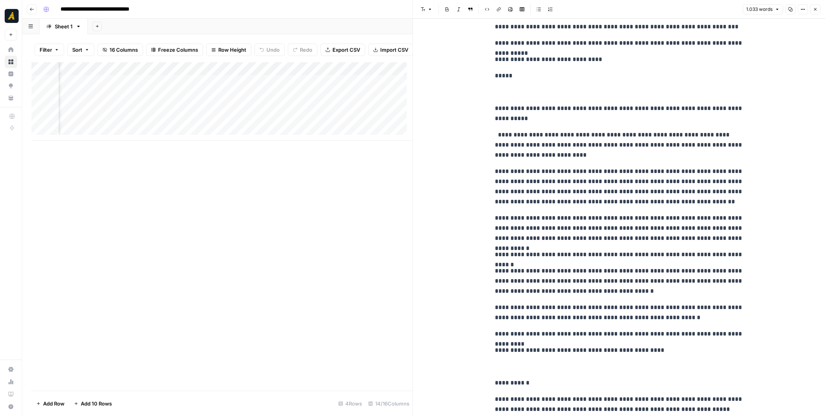
scroll to position [717, 0]
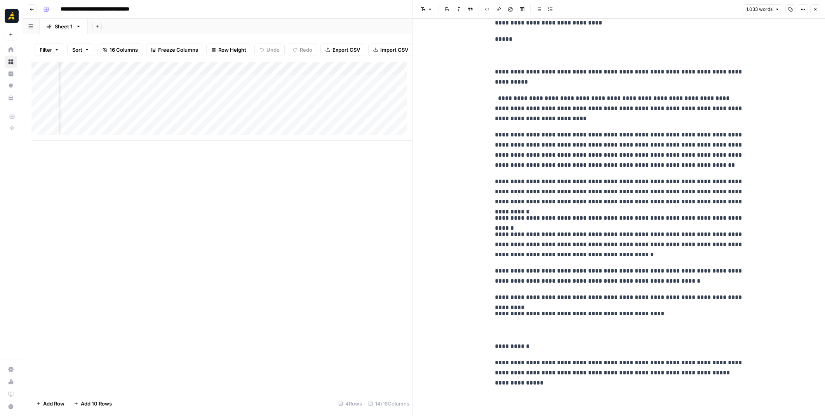
click at [495, 383] on p "**********" at bounding box center [619, 373] width 249 height 30
click at [230, 112] on div "Add Column" at bounding box center [221, 101] width 381 height 79
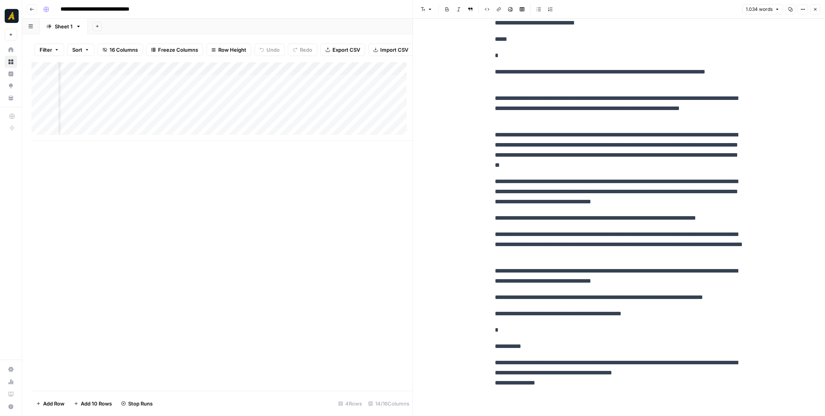
click at [244, 115] on div "Add Column" at bounding box center [221, 101] width 381 height 79
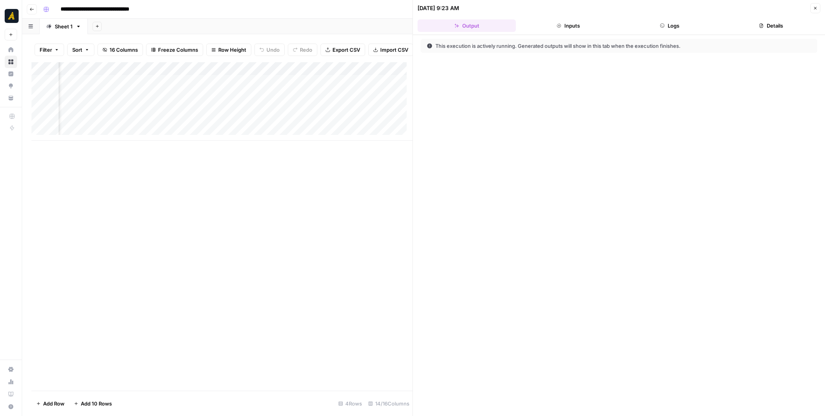
click at [684, 25] on button "Logs" at bounding box center [670, 25] width 98 height 12
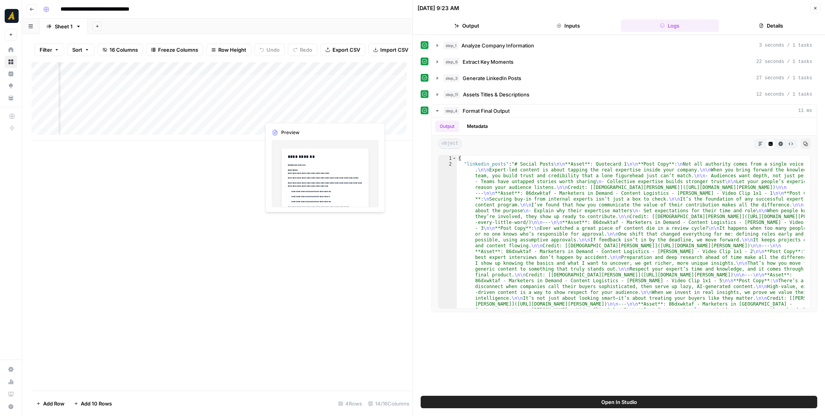
click at [296, 112] on div "Add Column" at bounding box center [221, 101] width 381 height 79
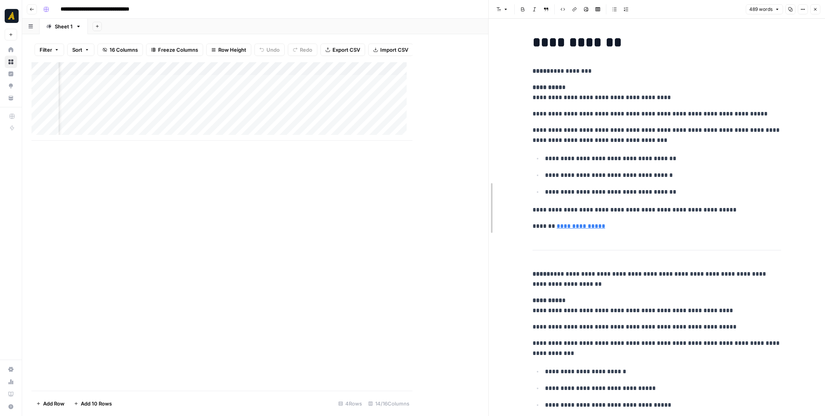
drag, startPoint x: 412, startPoint y: 177, endPoint x: 489, endPoint y: 178, distance: 76.6
click at [489, 178] on div at bounding box center [489, 208] width 8 height 416
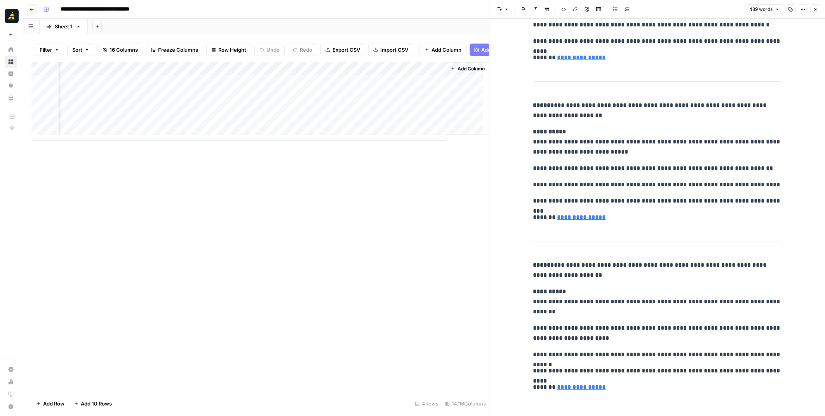
scroll to position [747, 0]
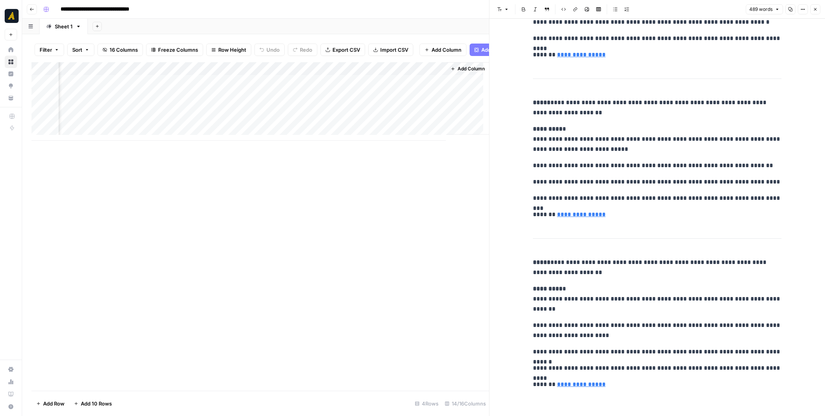
click at [137, 115] on div "Add Column" at bounding box center [260, 101] width 458 height 79
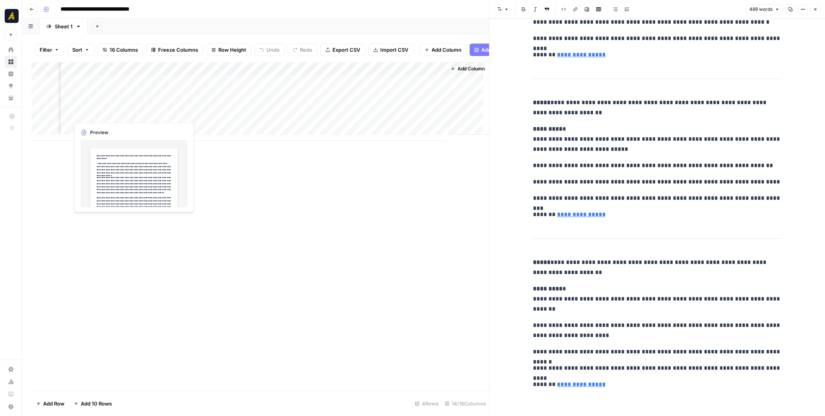
click at [137, 115] on div "Add Column" at bounding box center [260, 101] width 458 height 79
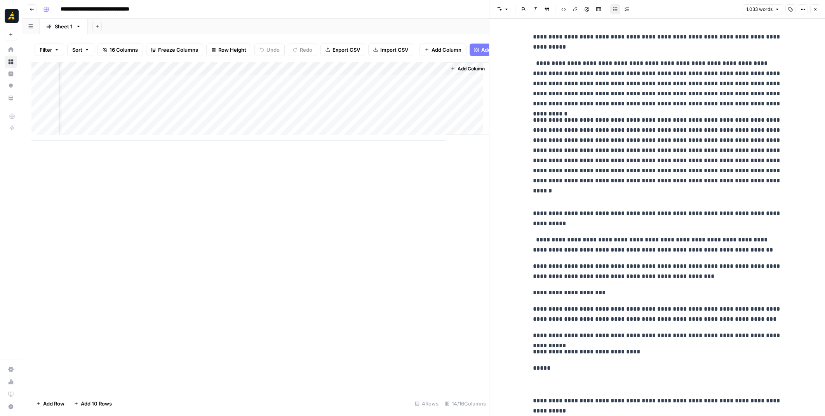
scroll to position [389, 0]
click at [249, 73] on div "Add Column" at bounding box center [260, 101] width 458 height 79
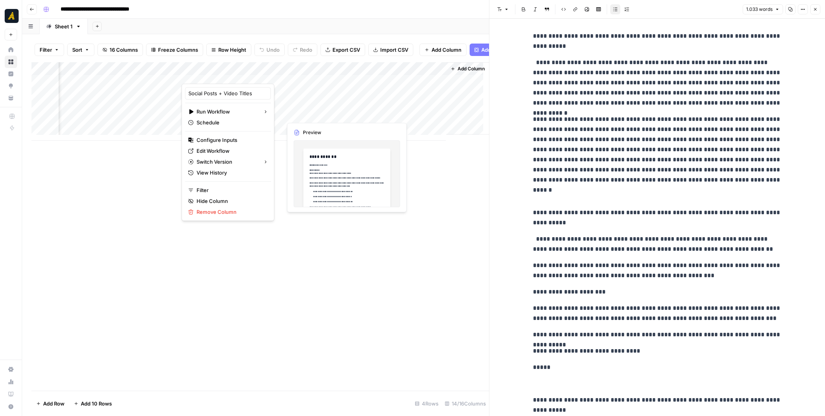
click at [327, 110] on div "Add Column" at bounding box center [260, 101] width 458 height 79
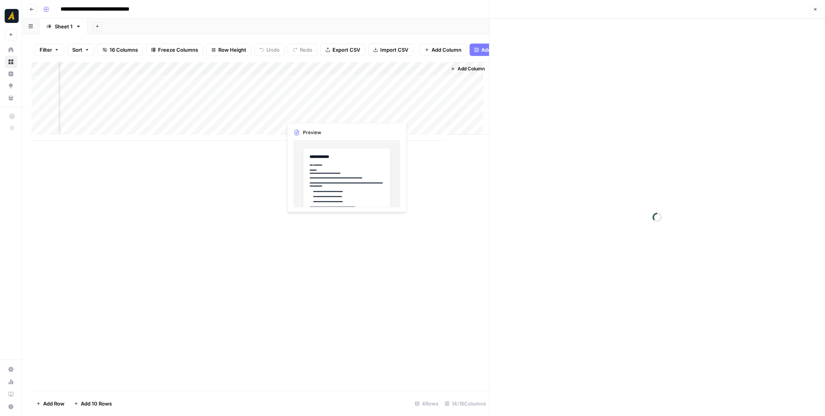
click at [327, 110] on div at bounding box center [317, 113] width 71 height 14
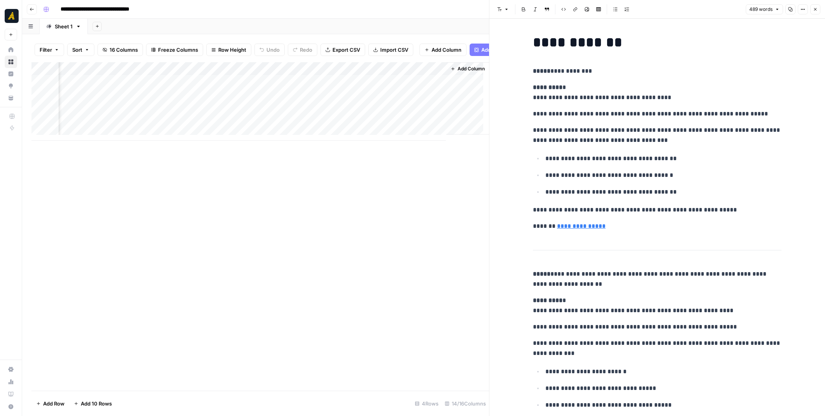
click at [791, 8] on icon "button" at bounding box center [791, 9] width 5 height 5
click at [142, 111] on div "Add Column" at bounding box center [260, 101] width 458 height 79
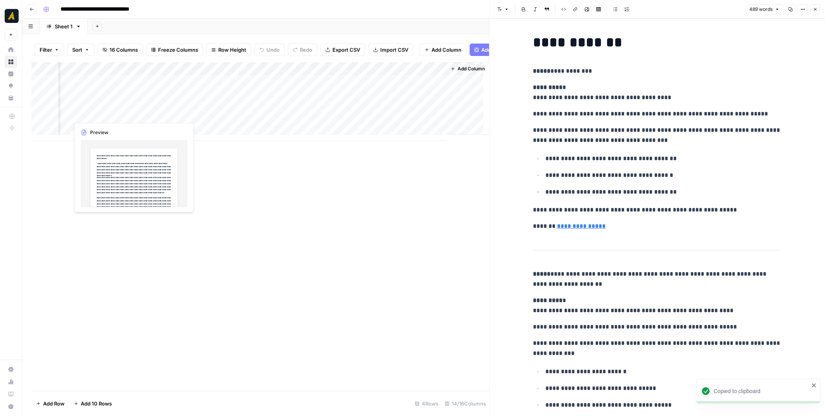
click at [142, 111] on div "Add Column" at bounding box center [260, 101] width 458 height 79
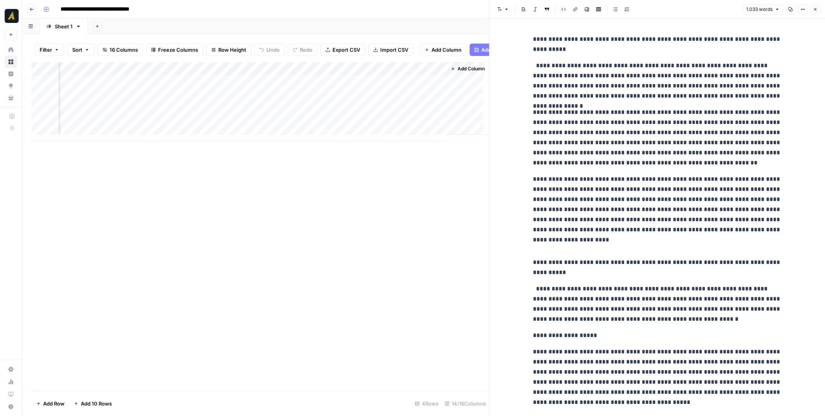
click at [393, 112] on div "Add Column" at bounding box center [260, 101] width 458 height 79
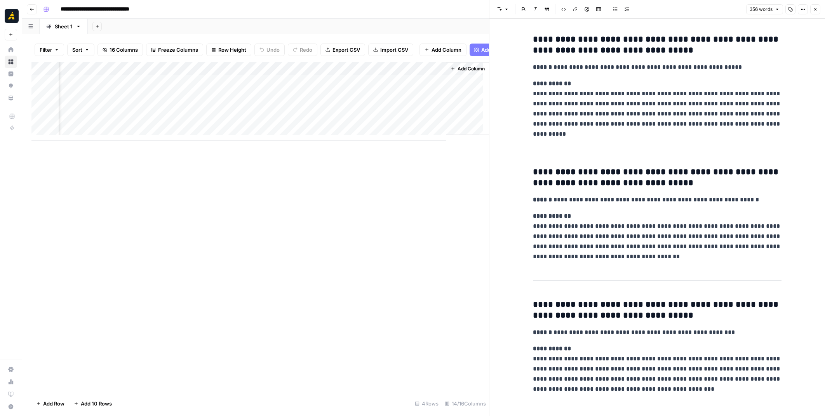
click at [791, 7] on icon "button" at bounding box center [791, 9] width 5 height 5
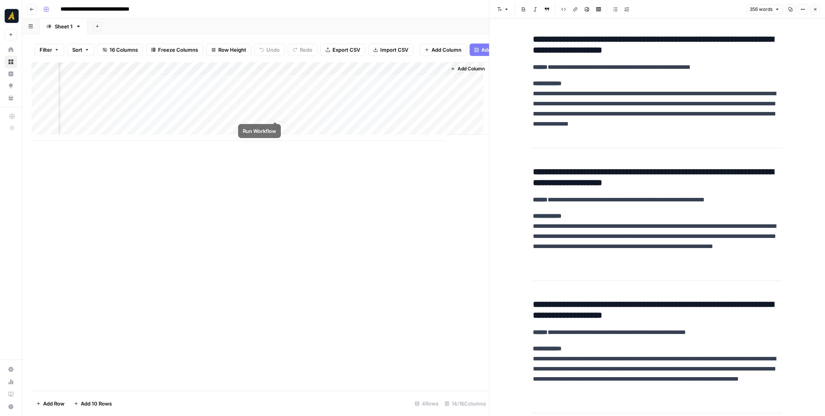
click at [274, 112] on div "Add Column" at bounding box center [260, 101] width 458 height 79
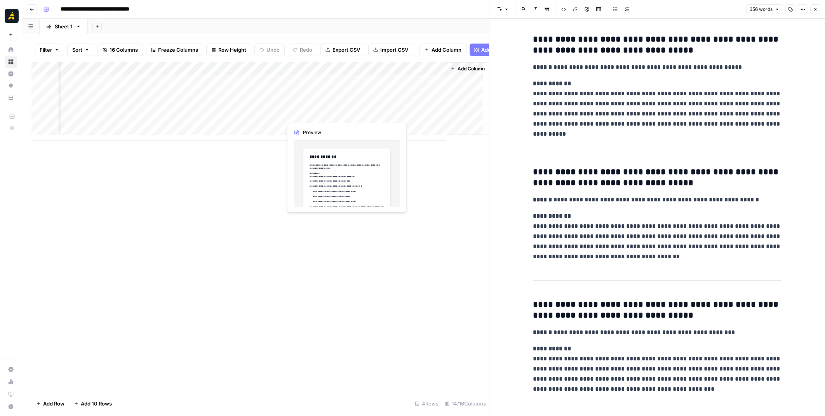
click at [313, 115] on div "Add Column" at bounding box center [260, 101] width 458 height 79
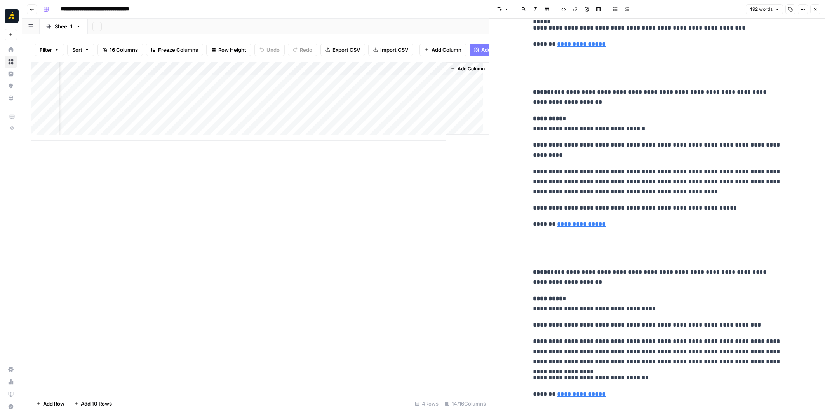
scroll to position [754, 0]
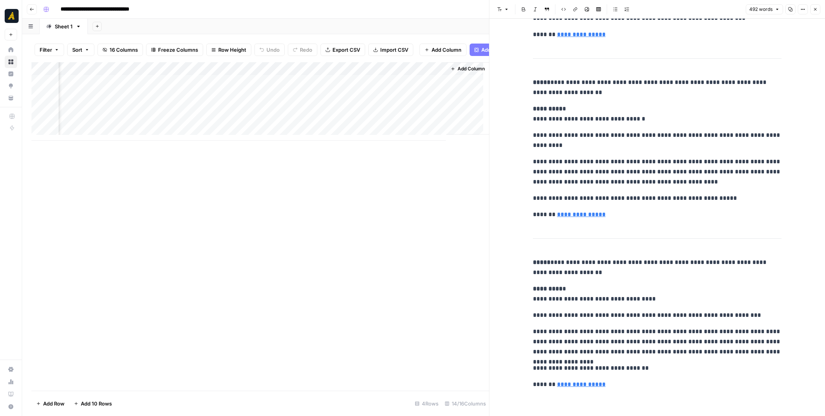
click at [152, 115] on div "Add Column" at bounding box center [260, 101] width 458 height 79
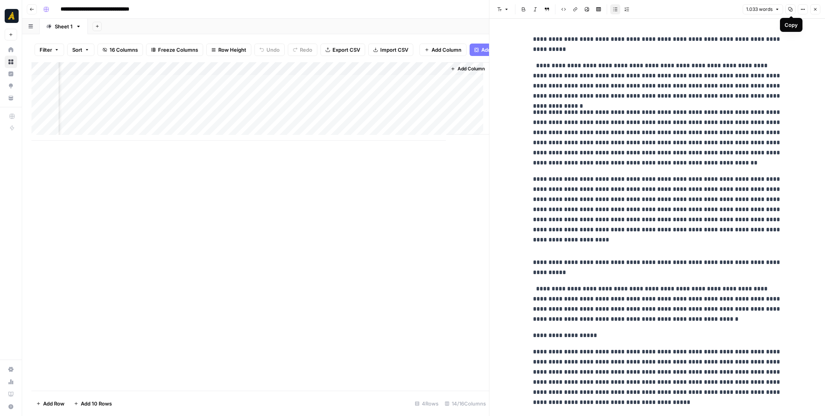
click at [790, 11] on icon "button" at bounding box center [791, 9] width 5 height 5
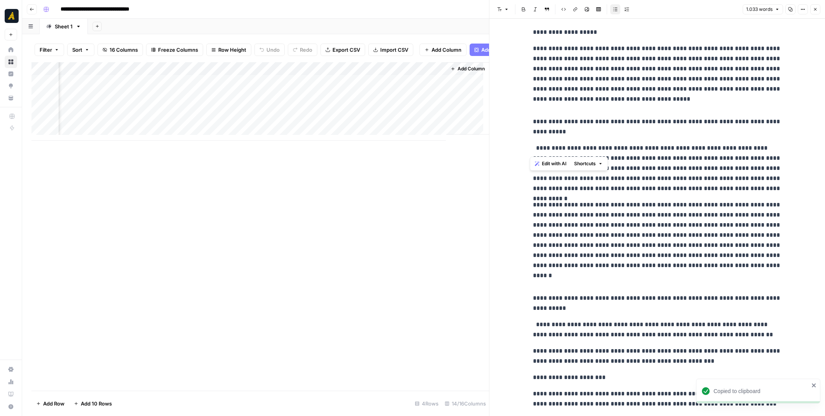
scroll to position [350, 0]
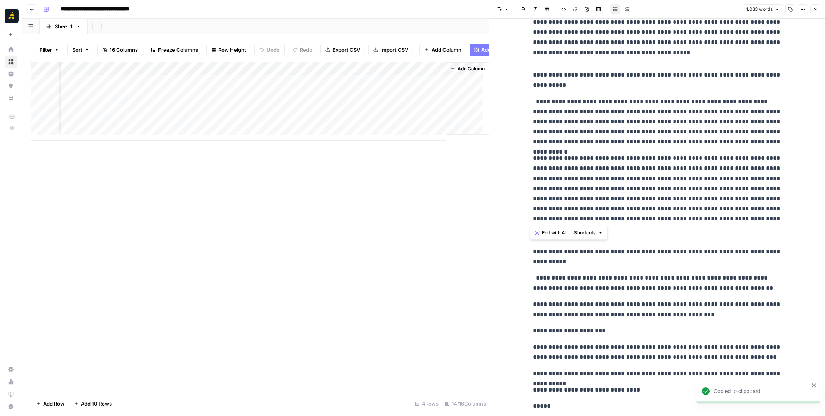
drag, startPoint x: 530, startPoint y: 38, endPoint x: 735, endPoint y: 216, distance: 271.7
click at [735, 216] on div "**********" at bounding box center [658, 225] width 258 height 1088
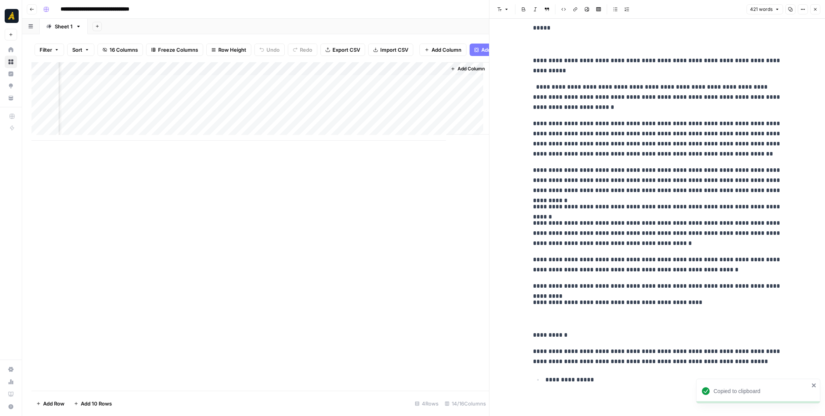
scroll to position [0, 0]
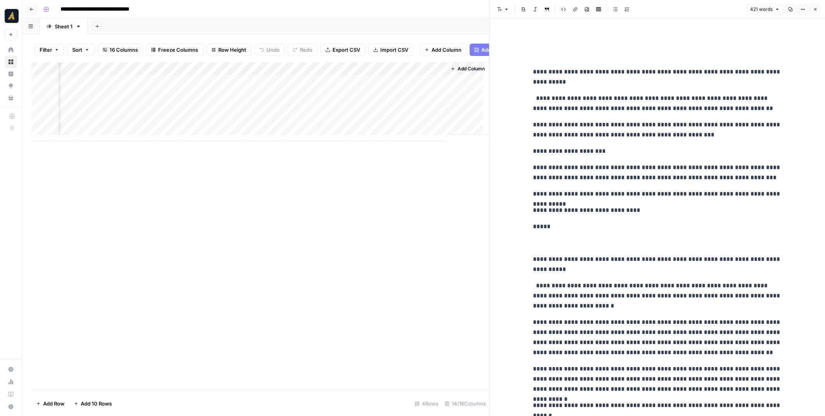
click at [533, 69] on p "**********" at bounding box center [657, 77] width 249 height 20
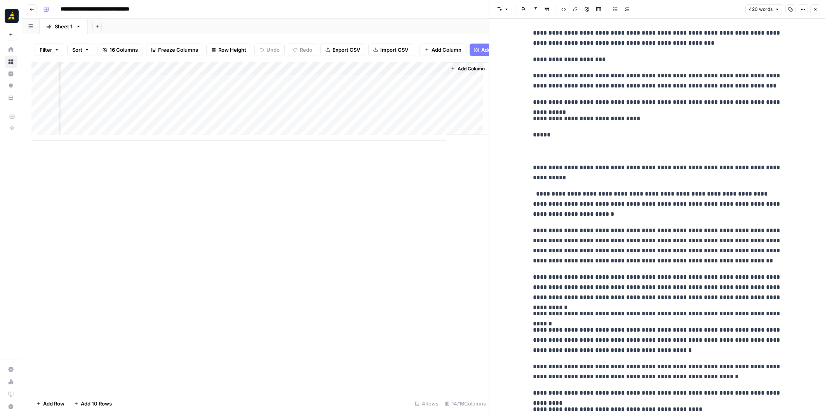
scroll to position [78, 0]
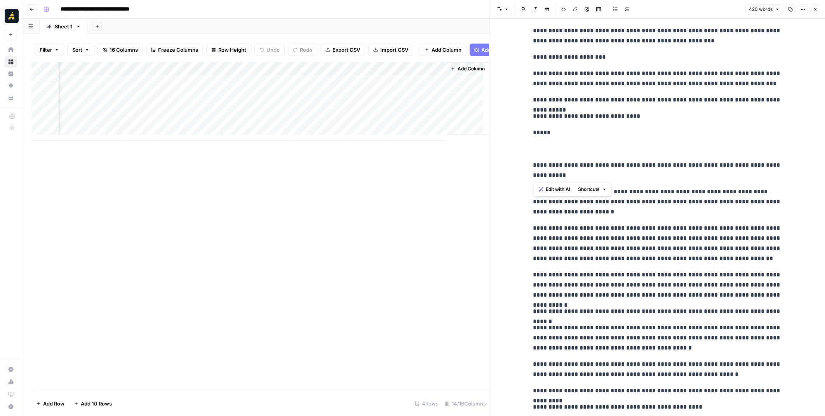
drag, startPoint x: 532, startPoint y: 163, endPoint x: 562, endPoint y: 168, distance: 30.0
click at [563, 169] on p "**********" at bounding box center [657, 170] width 249 height 20
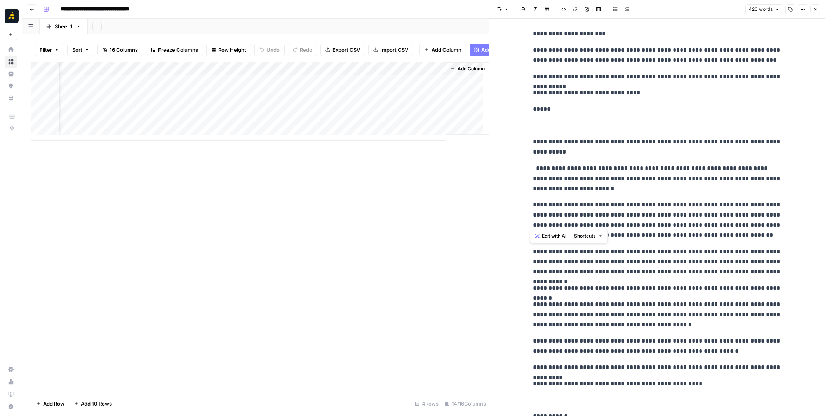
scroll to position [182, 0]
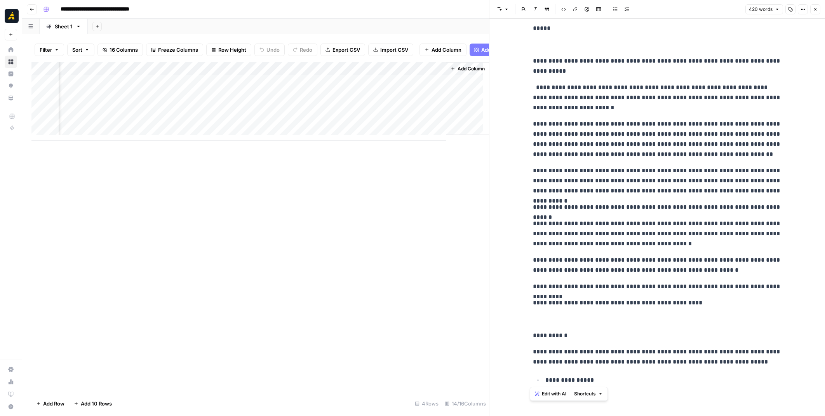
drag, startPoint x: 531, startPoint y: 165, endPoint x: 766, endPoint y: 377, distance: 316.7
click at [773, 379] on div "**********" at bounding box center [658, 120] width 258 height 542
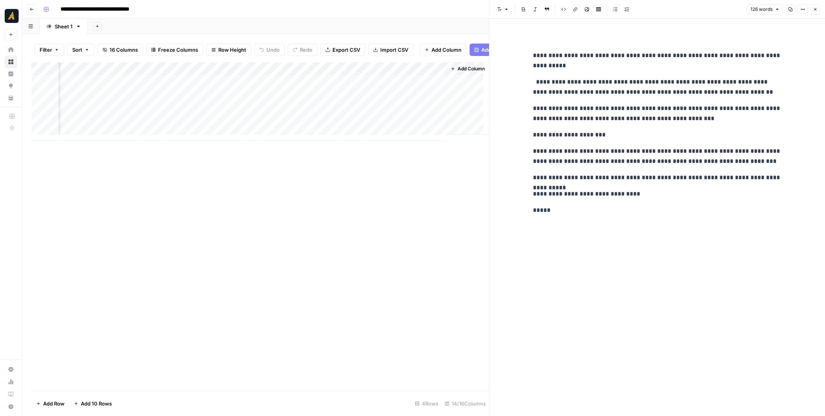
click at [277, 113] on div "Add Column" at bounding box center [260, 101] width 458 height 79
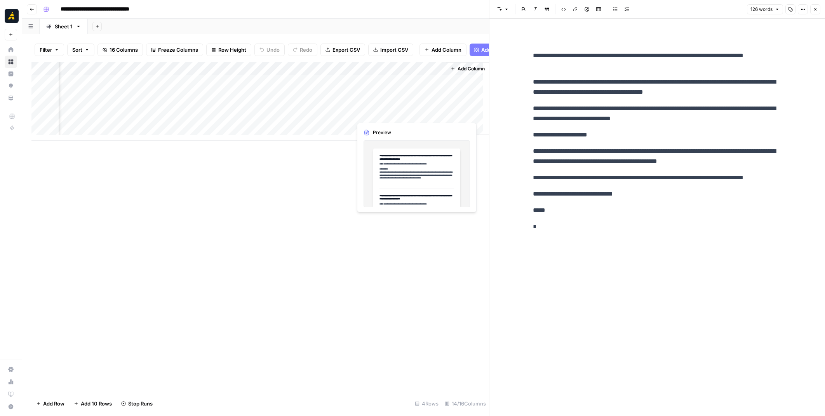
click at [323, 129] on div "Add Column" at bounding box center [260, 101] width 458 height 79
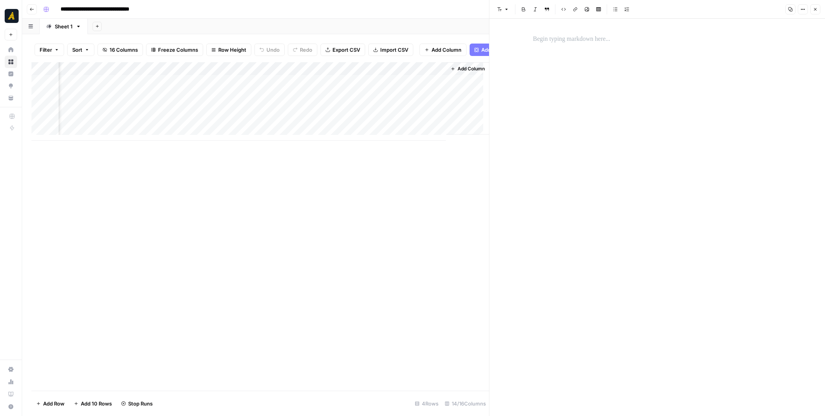
click at [162, 126] on div "Add Column" at bounding box center [260, 101] width 458 height 79
click at [570, 34] on p at bounding box center [657, 39] width 249 height 10
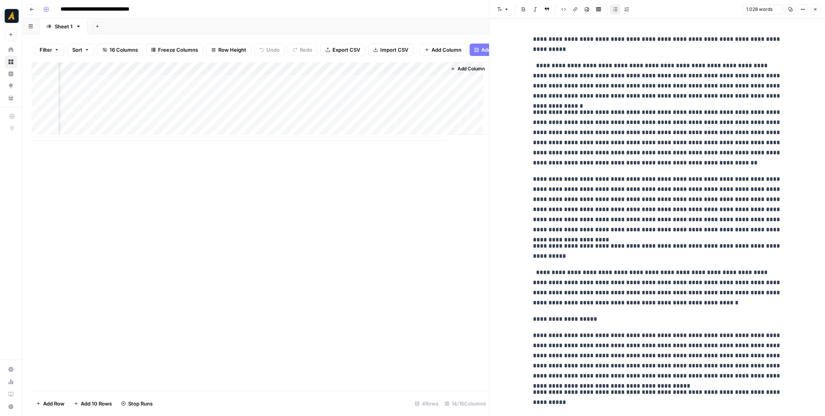
scroll to position [616, 0]
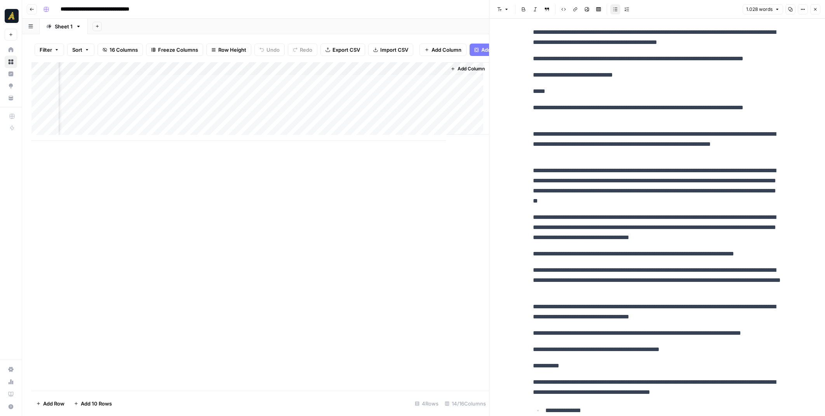
click at [383, 187] on div "Add Column" at bounding box center [260, 226] width 458 height 328
click at [318, 112] on div "Add Column" at bounding box center [260, 101] width 458 height 79
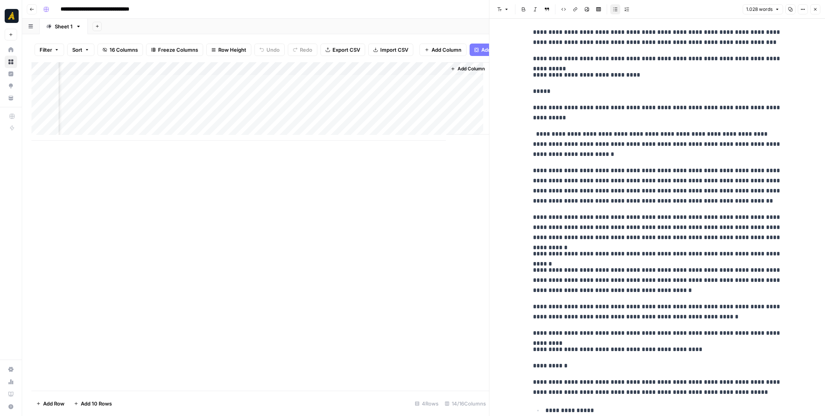
click at [327, 116] on div "Add Column" at bounding box center [260, 101] width 458 height 79
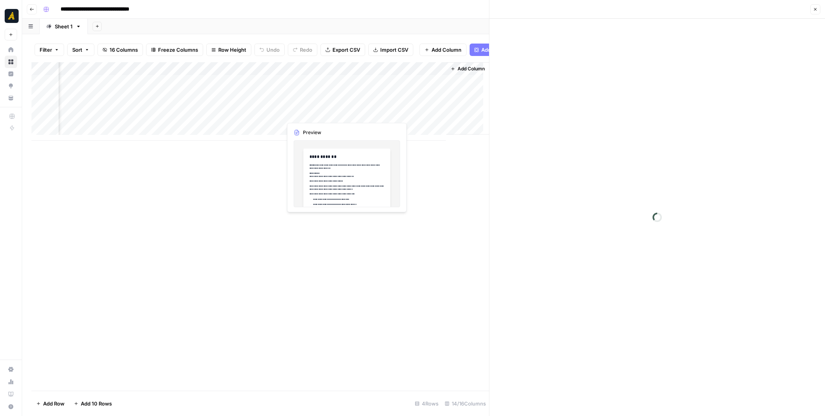
click at [327, 116] on div at bounding box center [317, 113] width 71 height 14
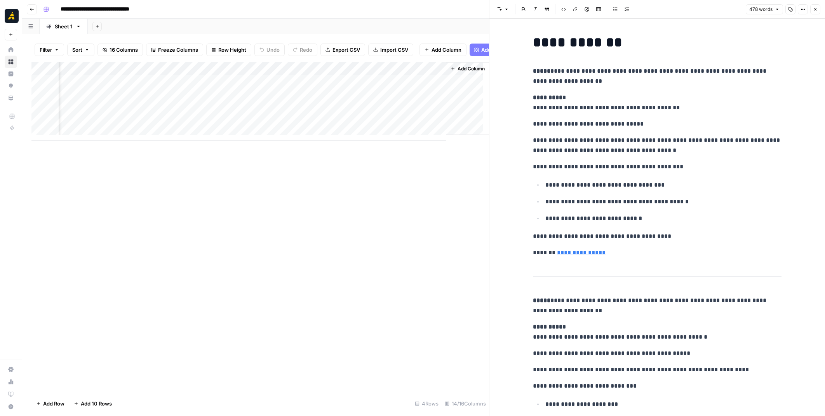
drag, startPoint x: 614, startPoint y: 258, endPoint x: 523, endPoint y: 81, distance: 199.0
drag, startPoint x: 529, startPoint y: 72, endPoint x: 647, endPoint y: 248, distance: 211.5
copy div "**********"
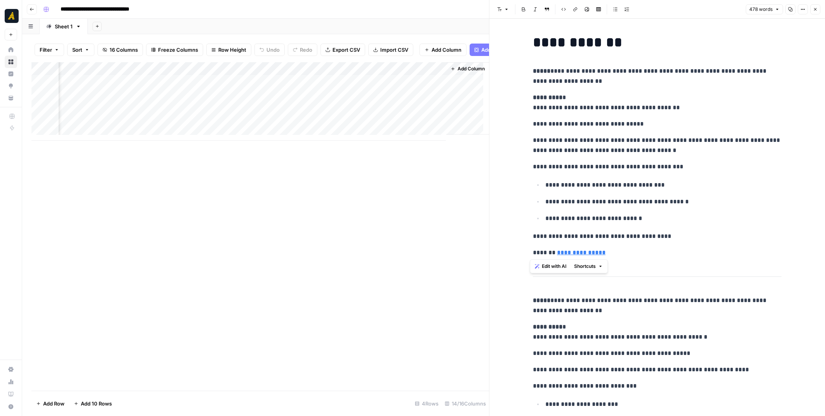
click at [142, 114] on div "Add Column" at bounding box center [260, 101] width 458 height 79
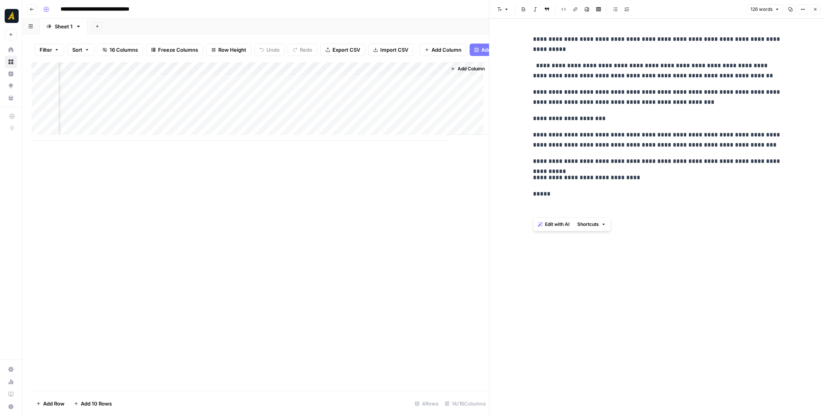
drag, startPoint x: 533, startPoint y: 38, endPoint x: 621, endPoint y: 221, distance: 202.5
click at [621, 221] on div "**********" at bounding box center [658, 217] width 258 height 397
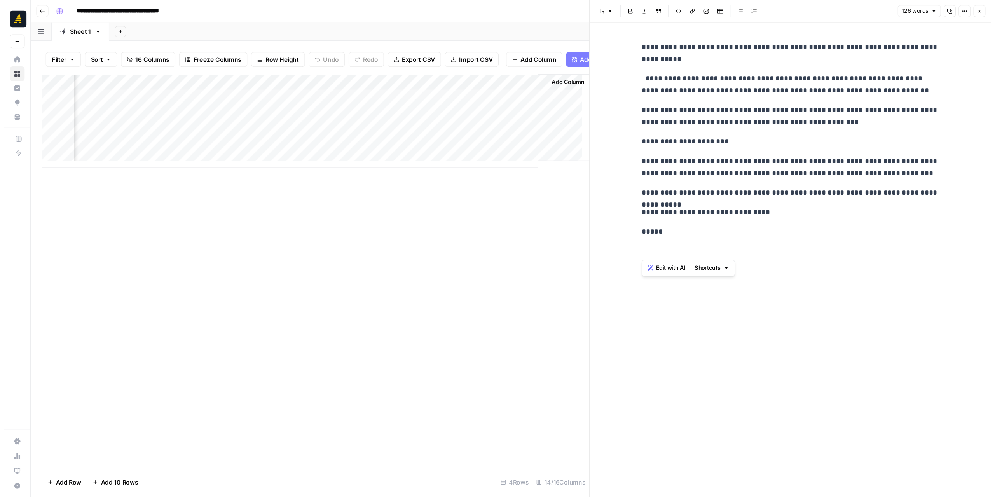
scroll to position [910, 0]
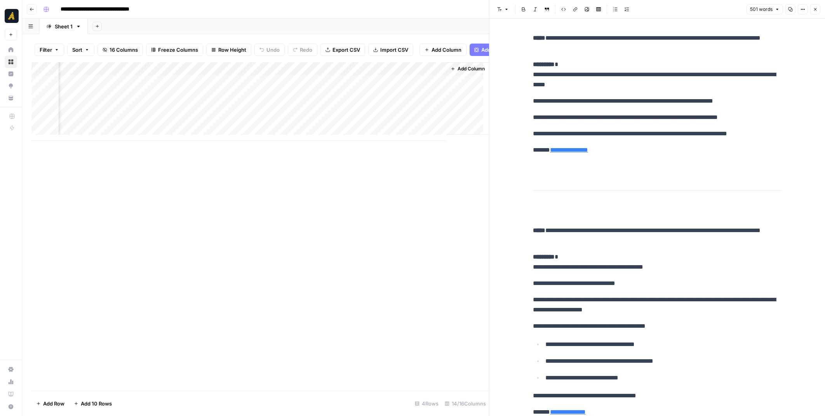
click at [170, 129] on div "Add Column" at bounding box center [260, 101] width 458 height 79
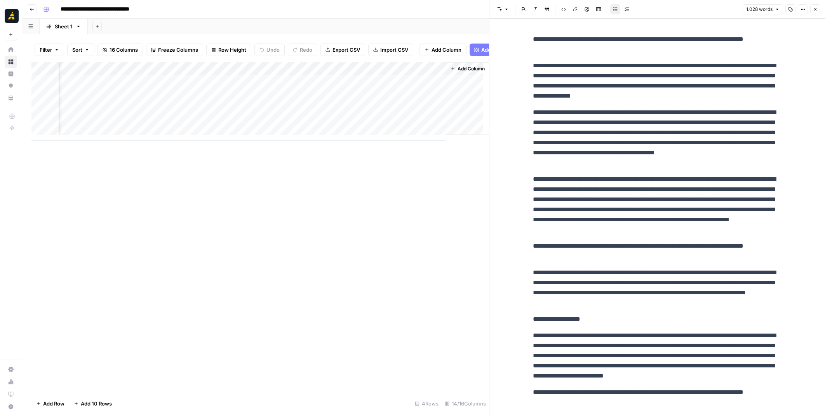
click at [628, 40] on p "**********" at bounding box center [657, 44] width 249 height 20
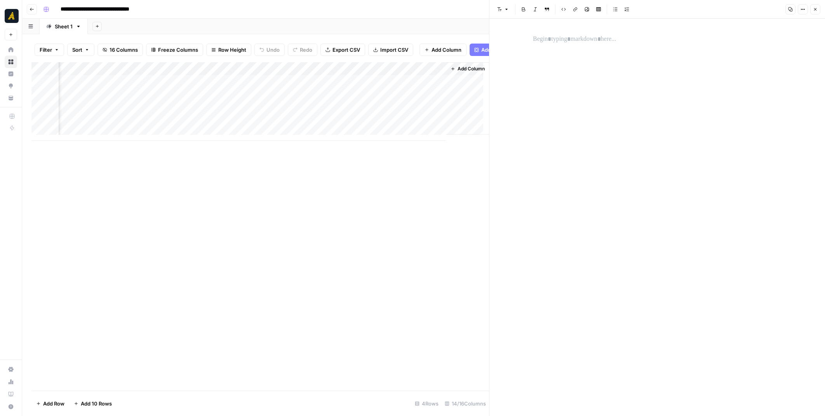
drag, startPoint x: 667, startPoint y: 151, endPoint x: 671, endPoint y: 150, distance: 4.1
click at [667, 150] on div at bounding box center [658, 217] width 258 height 397
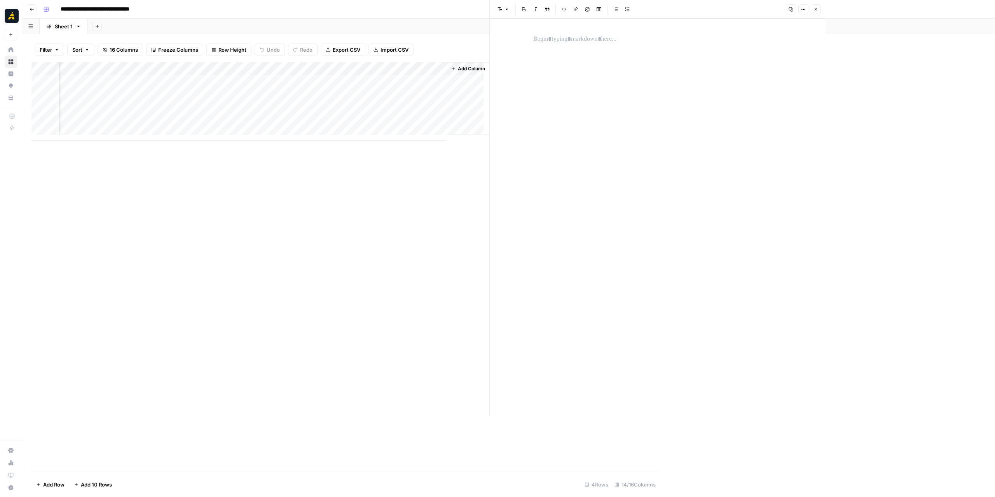
scroll to position [0, 589]
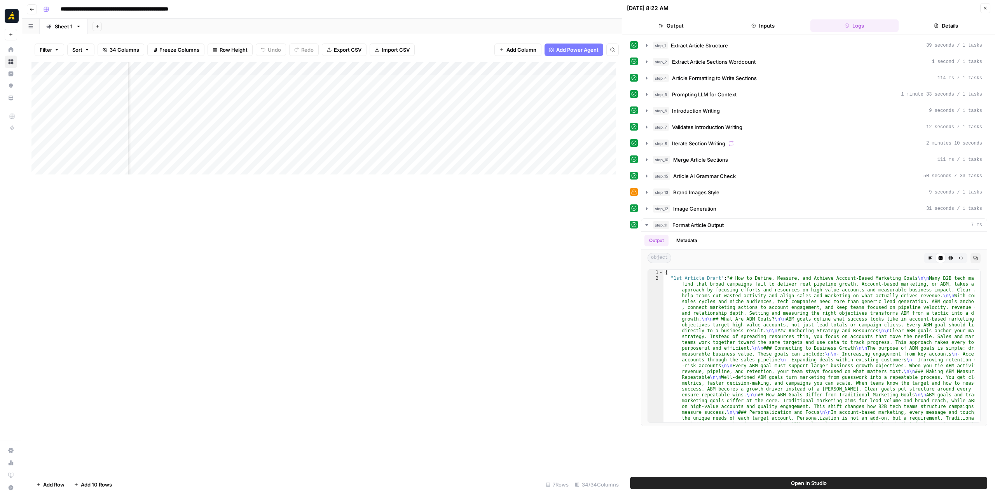
scroll to position [0, 1005]
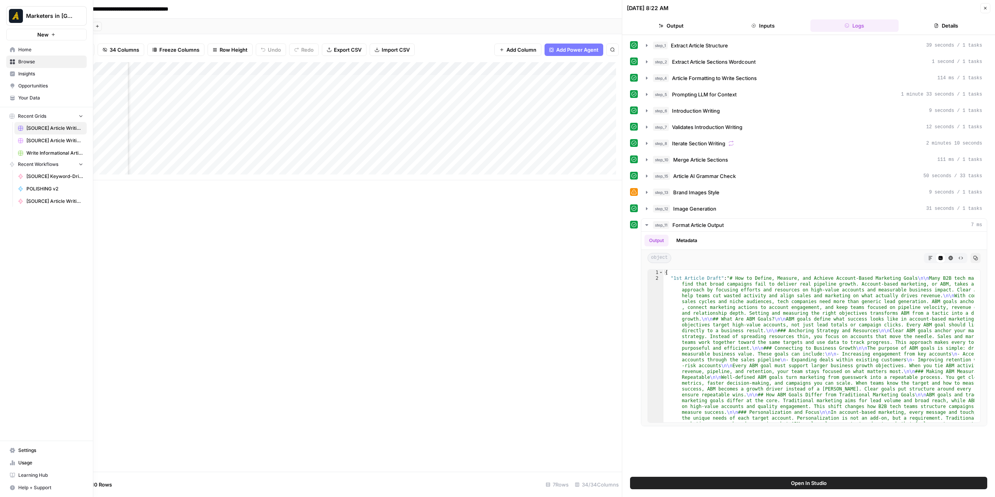
click at [10, 49] on icon at bounding box center [12, 49] width 5 height 5
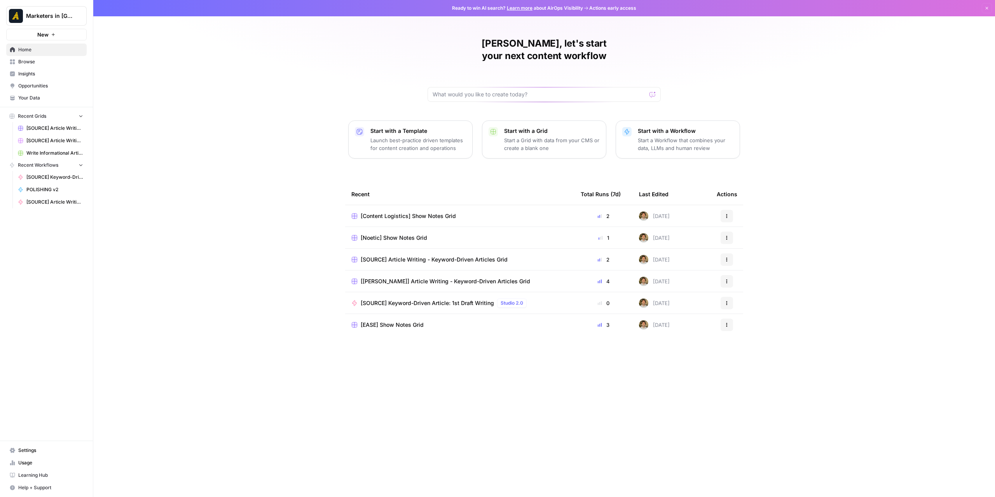
click at [37, 66] on link "Browse" at bounding box center [46, 62] width 80 height 12
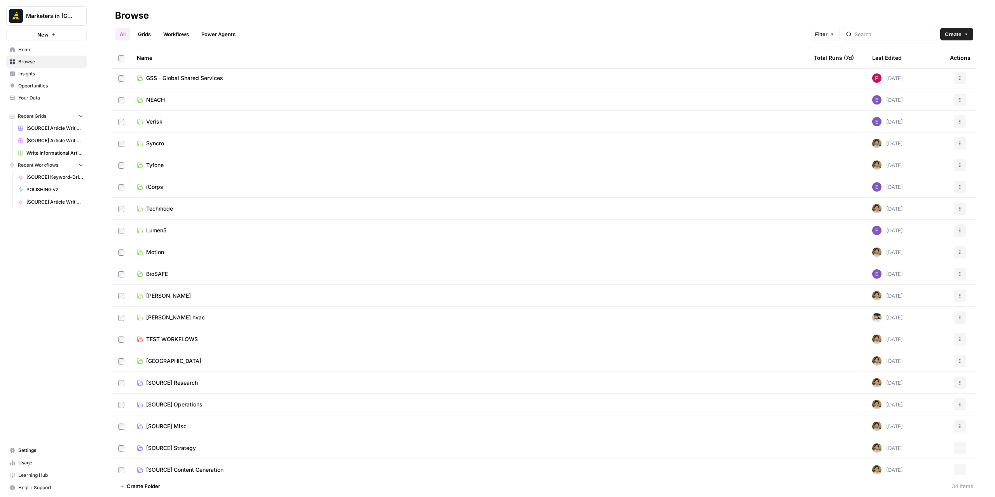
scroll to position [333, 0]
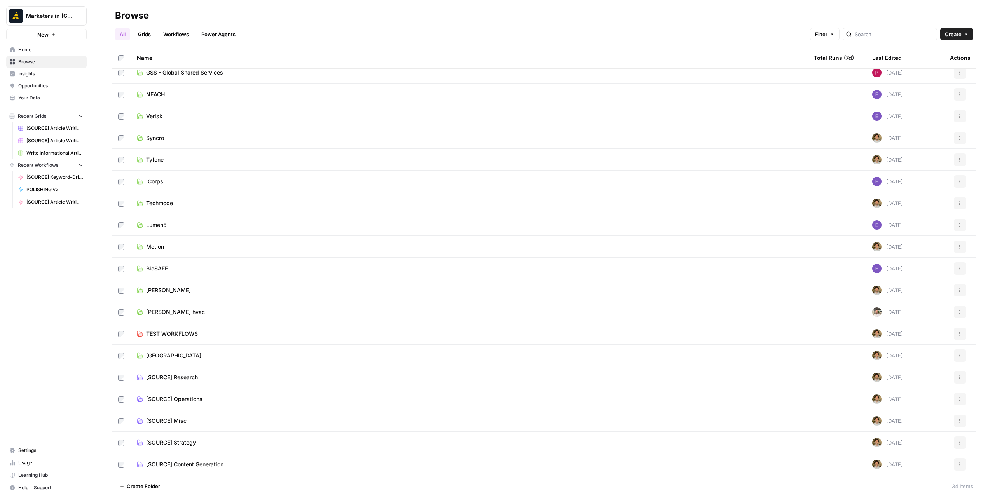
click at [197, 332] on span "TEST WORKFLOWS" at bounding box center [172, 334] width 52 height 8
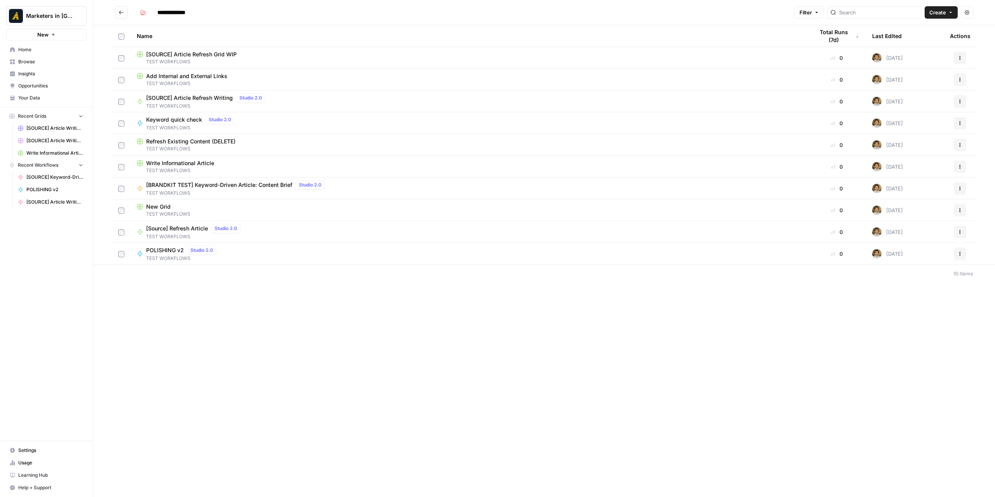
click at [935, 10] on span "Create" at bounding box center [937, 13] width 17 height 8
click at [934, 42] on span "Workflow" at bounding box center [927, 42] width 44 height 8
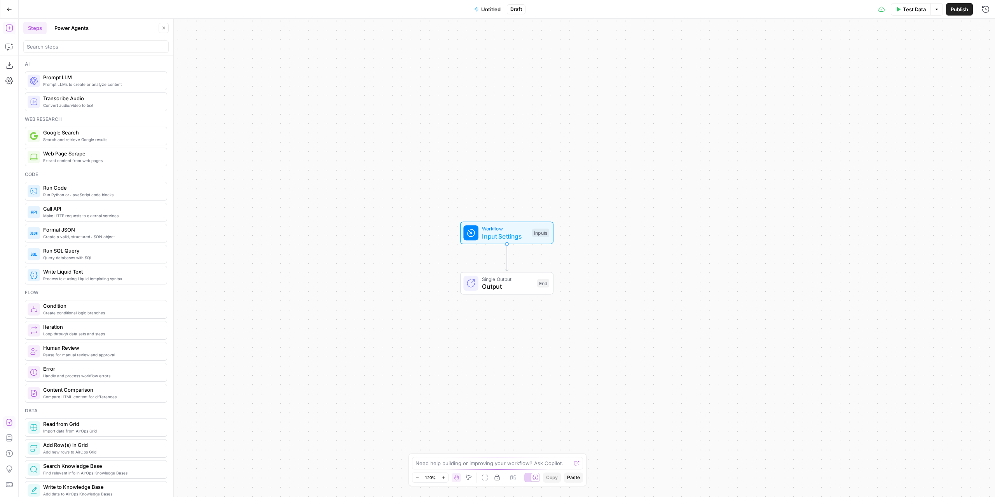
click at [13, 422] on button "Import JSON" at bounding box center [9, 422] width 12 height 12
click at [475, 96] on span "Import" at bounding box center [470, 99] width 18 height 8
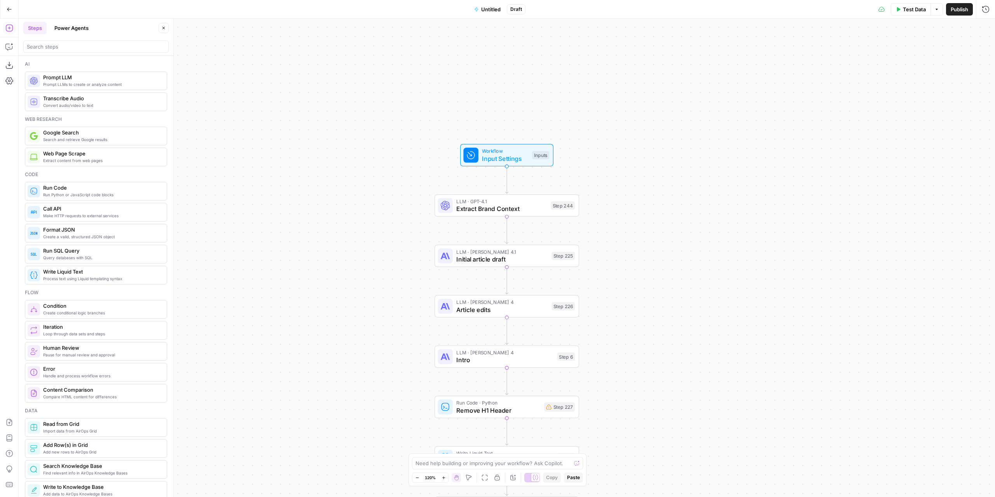
click at [490, 7] on span "Untitled" at bounding box center [490, 9] width 19 height 8
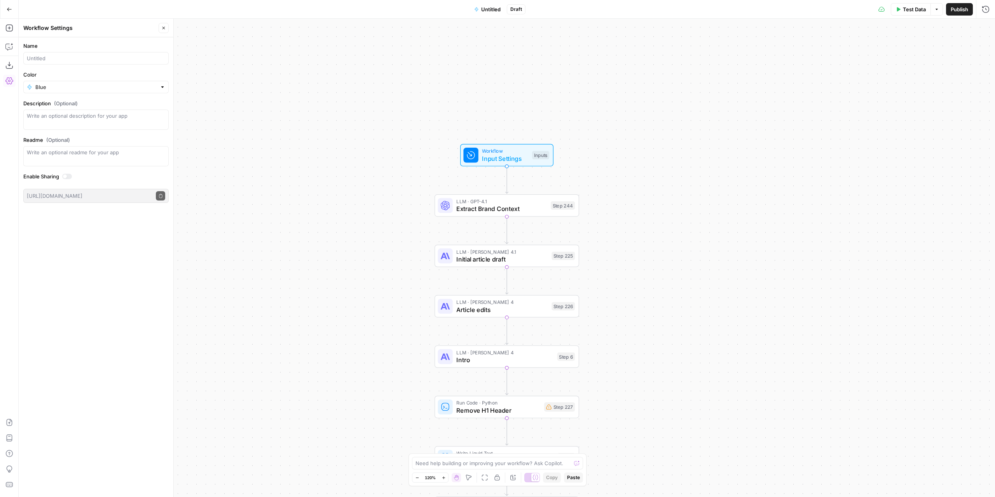
click at [366, 152] on div "Workflow Input Settings Inputs LLM · GPT-4.1 Extract Brand Context Step 244 LLM…" at bounding box center [507, 258] width 976 height 478
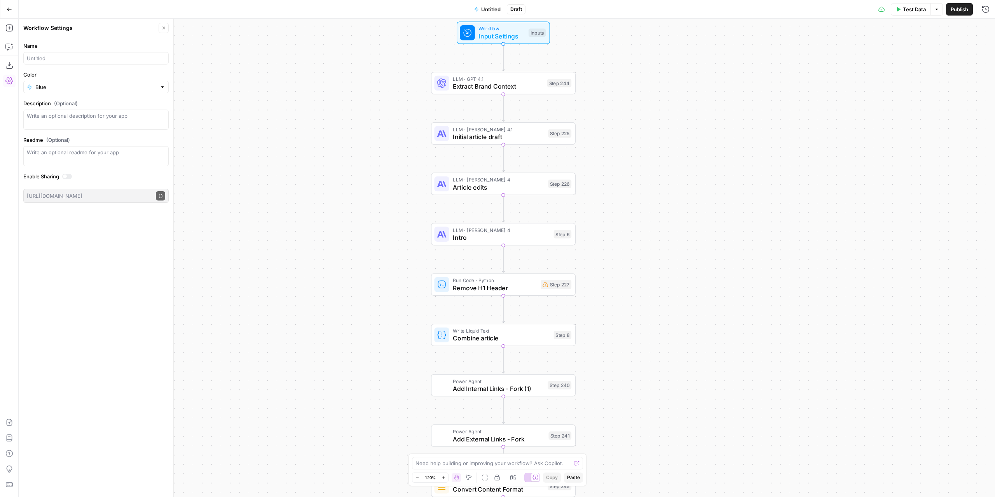
drag, startPoint x: 420, startPoint y: 202, endPoint x: 369, endPoint y: 47, distance: 163.2
click at [366, 46] on div "Workflow Input Settings Inputs LLM · GPT-4.1 Extract Brand Context Step 244 LLM…" at bounding box center [507, 258] width 976 height 478
click at [464, 80] on span "LLM · GPT-4.1" at bounding box center [498, 78] width 91 height 7
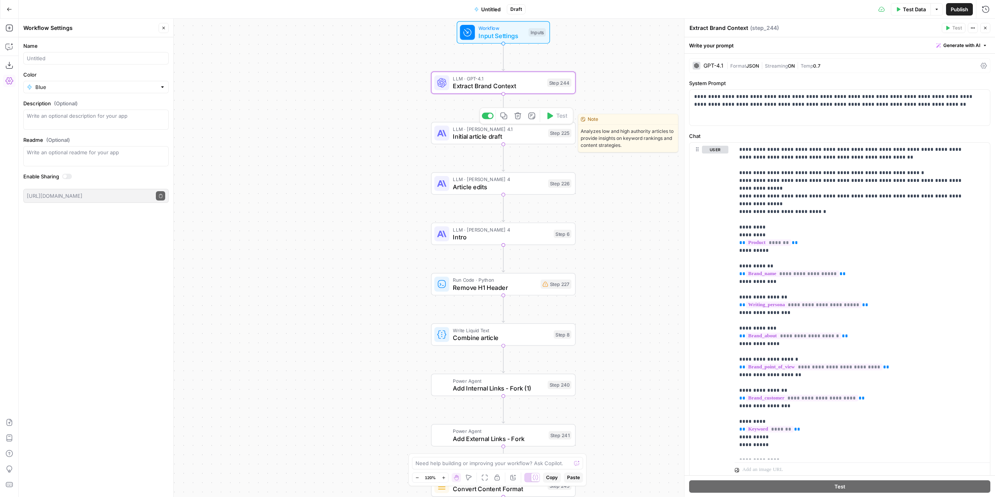
click at [474, 136] on span "Initial article draft" at bounding box center [498, 136] width 91 height 9
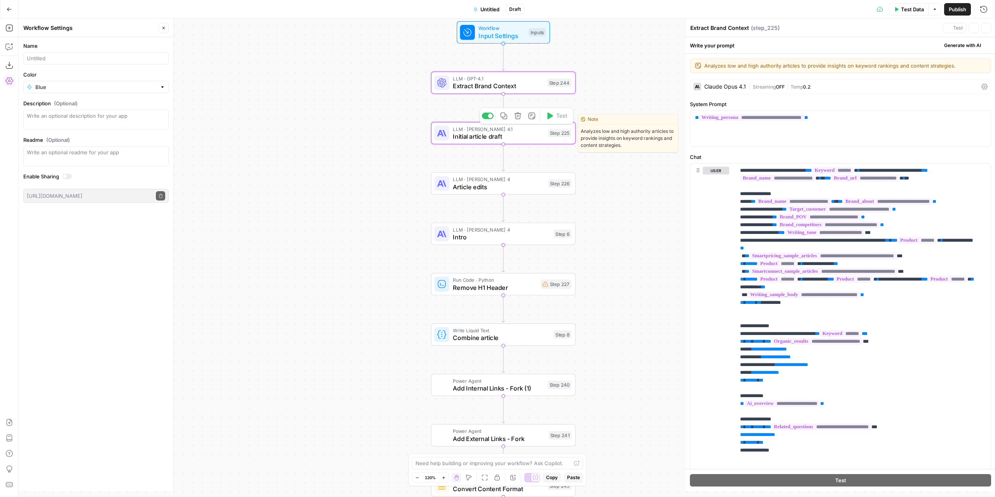
type textarea "Initial article draft"
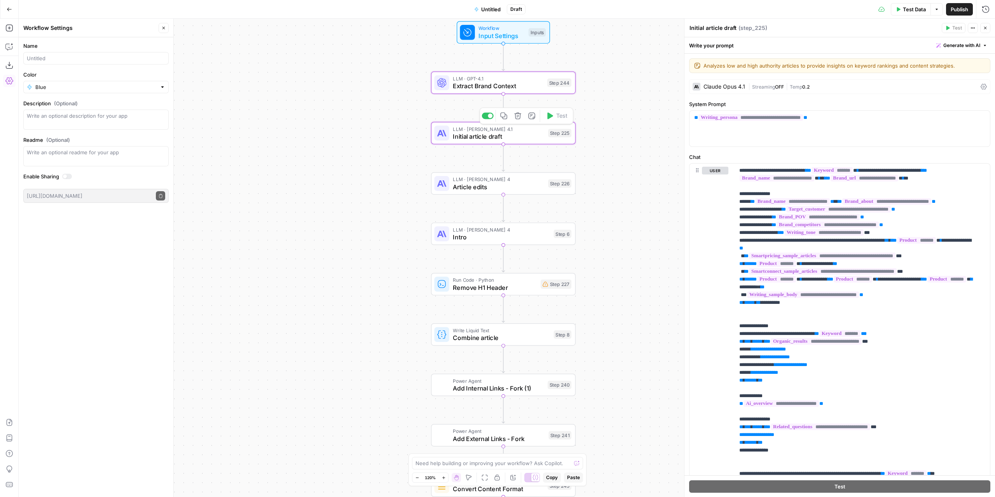
click at [475, 176] on span "LLM · [PERSON_NAME] 4" at bounding box center [498, 179] width 91 height 7
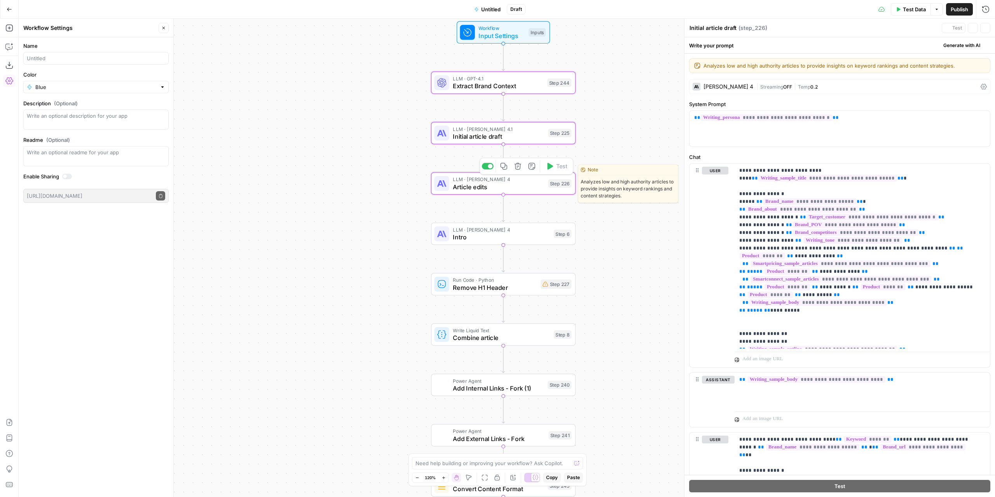
type textarea "Article edits"
click at [469, 231] on span "LLM · [PERSON_NAME] 4" at bounding box center [501, 229] width 97 height 7
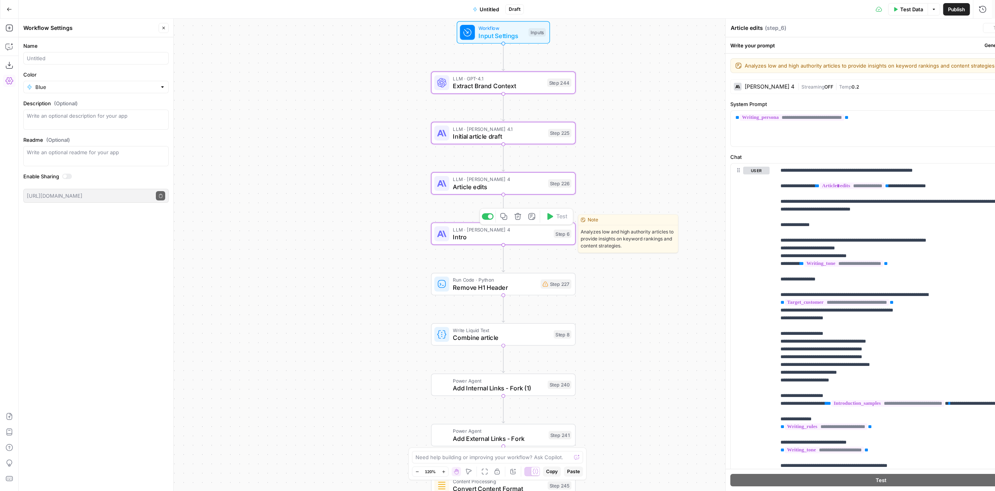
type textarea "Intro"
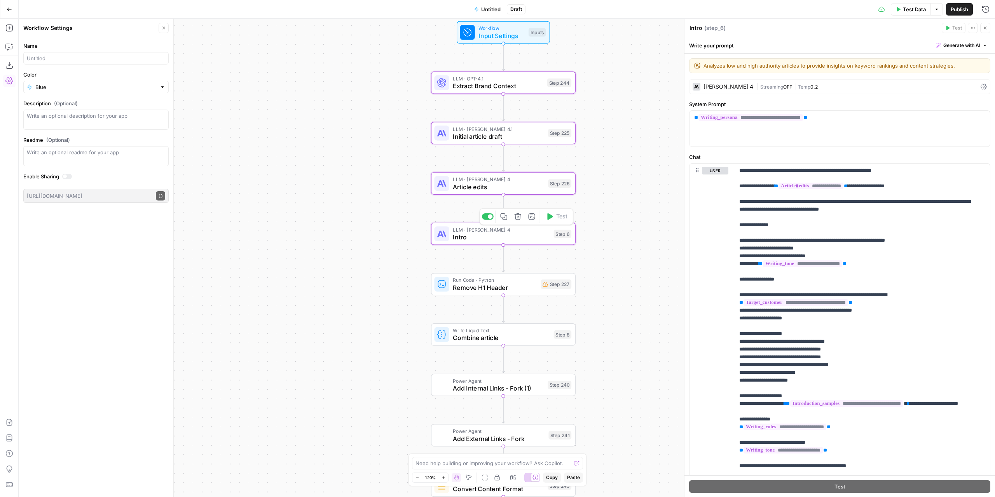
click at [480, 282] on span "Run Code · Python" at bounding box center [495, 279] width 84 height 7
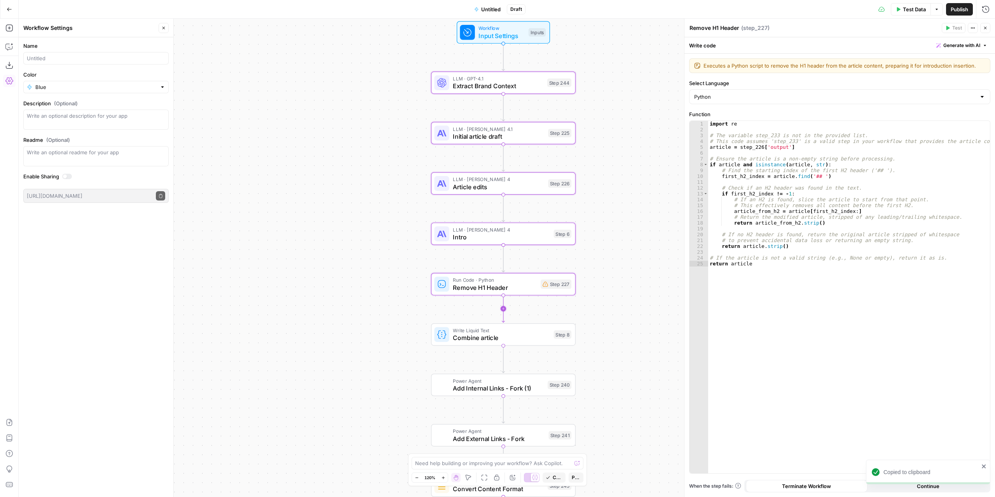
click at [503, 309] on icon "Edge from step_227 to step_8" at bounding box center [503, 308] width 3 height 27
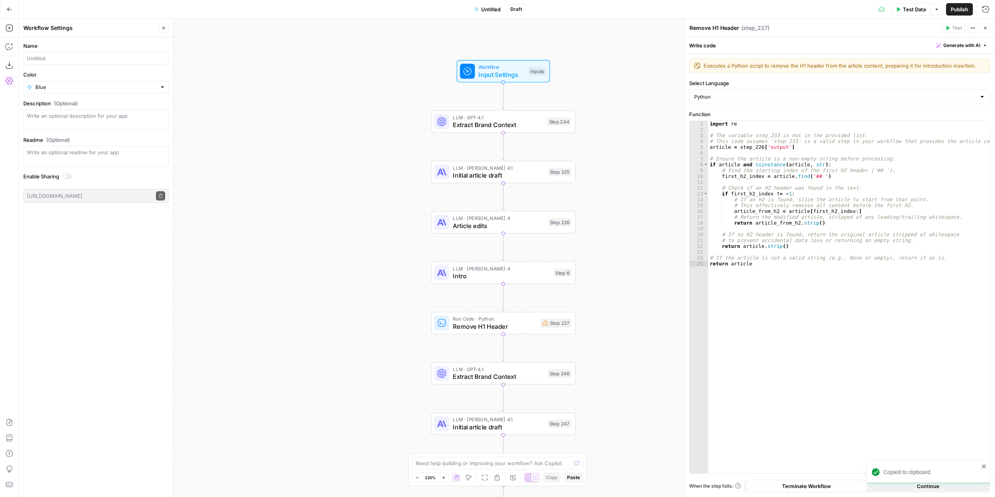
click at [488, 11] on span "Untitled" at bounding box center [490, 9] width 19 height 8
drag, startPoint x: 496, startPoint y: 7, endPoint x: 443, endPoint y: 11, distance: 52.6
click at [495, 7] on span "Untitled" at bounding box center [490, 9] width 19 height 8
click at [81, 56] on input "Name" at bounding box center [96, 58] width 138 height 8
type input "xx"
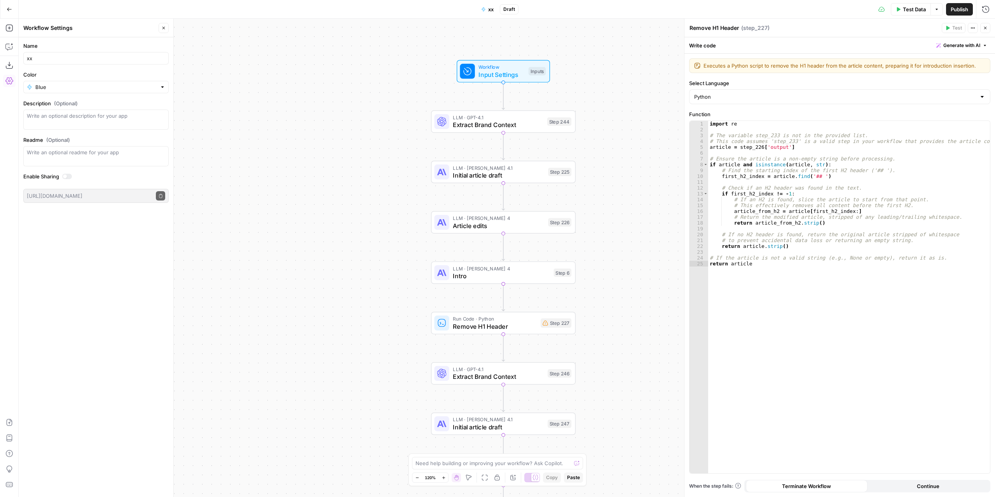
click at [269, 68] on div "Workflow Input Settings Inputs LLM · GPT-4.1 Extract Brand Context Step 244 LLM…" at bounding box center [507, 258] width 976 height 478
click at [9, 5] on button "Go Back" at bounding box center [9, 9] width 14 height 14
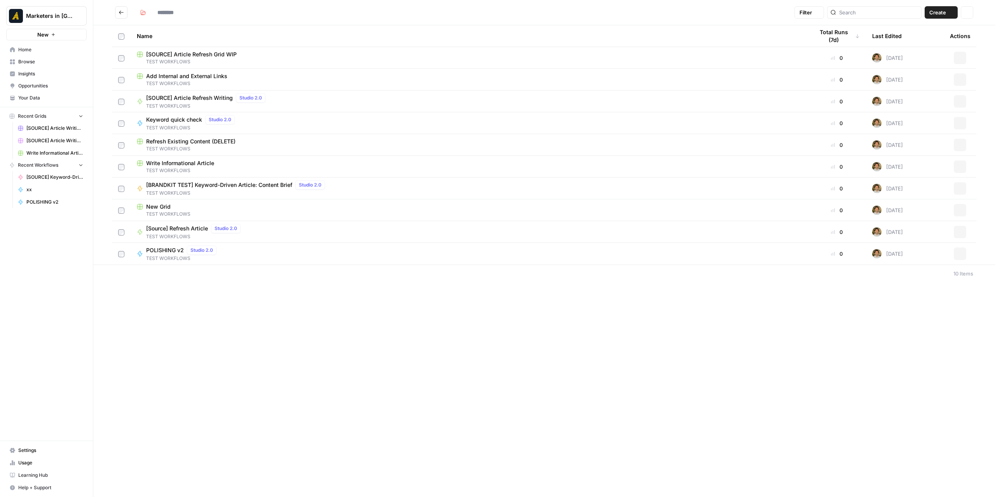
type input "**********"
click at [956, 277] on button "Actions" at bounding box center [960, 275] width 12 height 12
click at [907, 337] on span "Delete" at bounding box center [925, 340] width 62 height 8
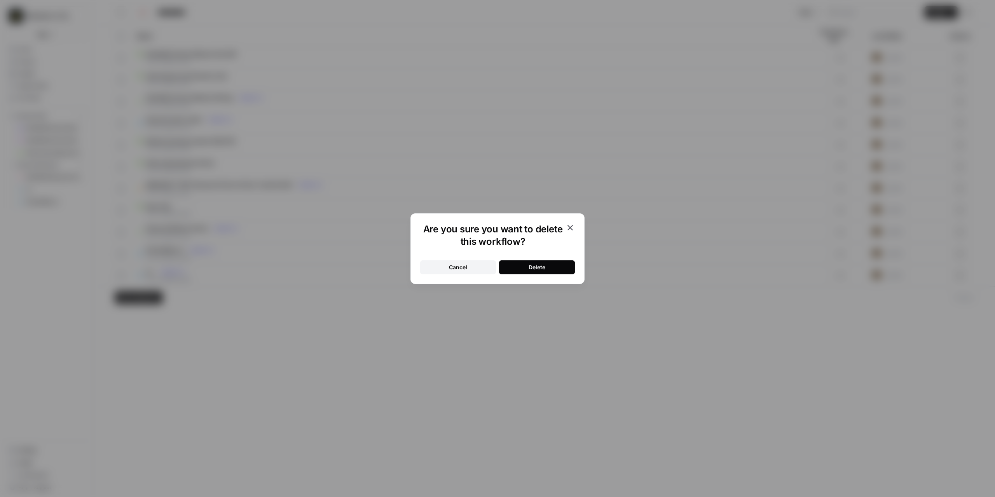
click at [555, 265] on button "Delete" at bounding box center [537, 267] width 76 height 14
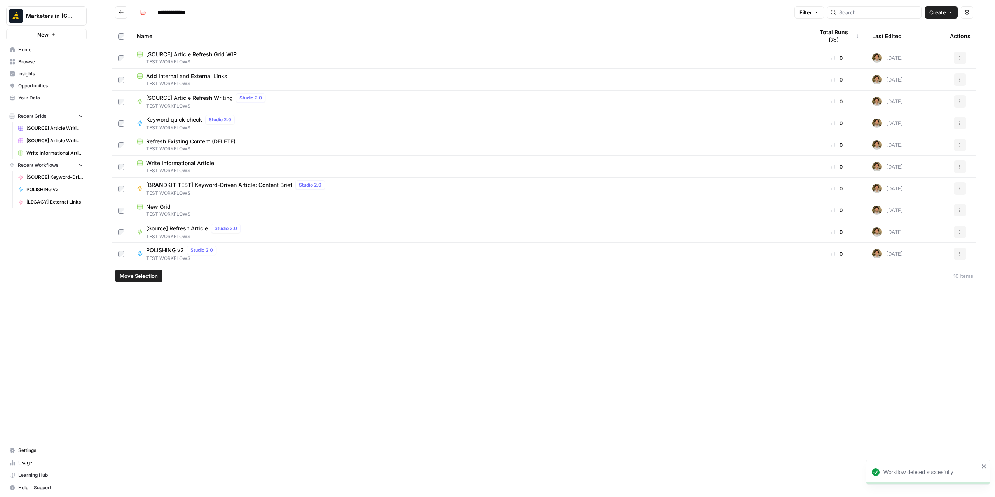
drag, startPoint x: 490, startPoint y: 314, endPoint x: 382, endPoint y: 292, distance: 109.6
click at [486, 313] on div "**********" at bounding box center [544, 248] width 902 height 497
click at [942, 7] on button "Create" at bounding box center [941, 12] width 33 height 12
click at [922, 38] on button "Workflow" at bounding box center [923, 41] width 61 height 11
